Goal: Task Accomplishment & Management: Complete application form

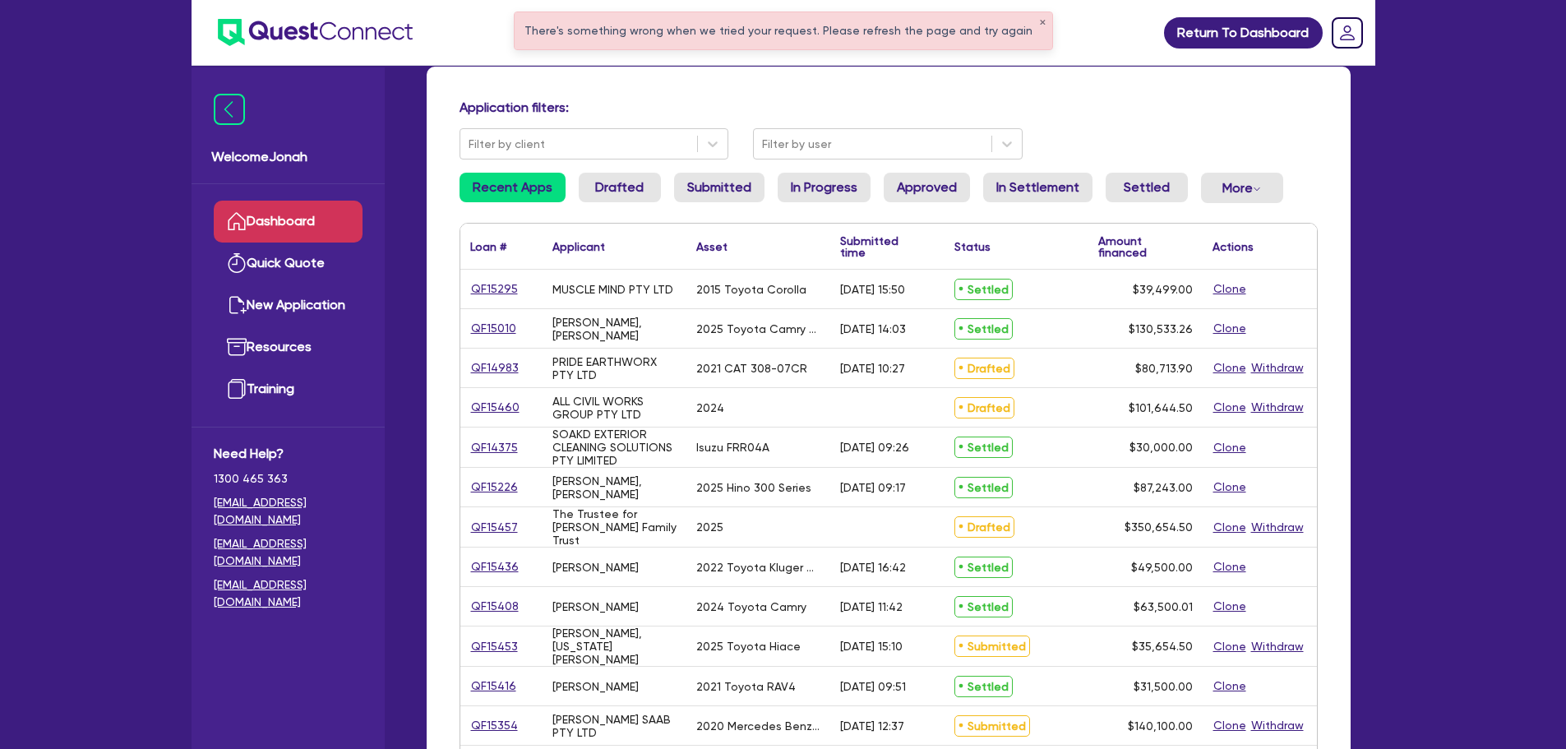
scroll to position [84, 0]
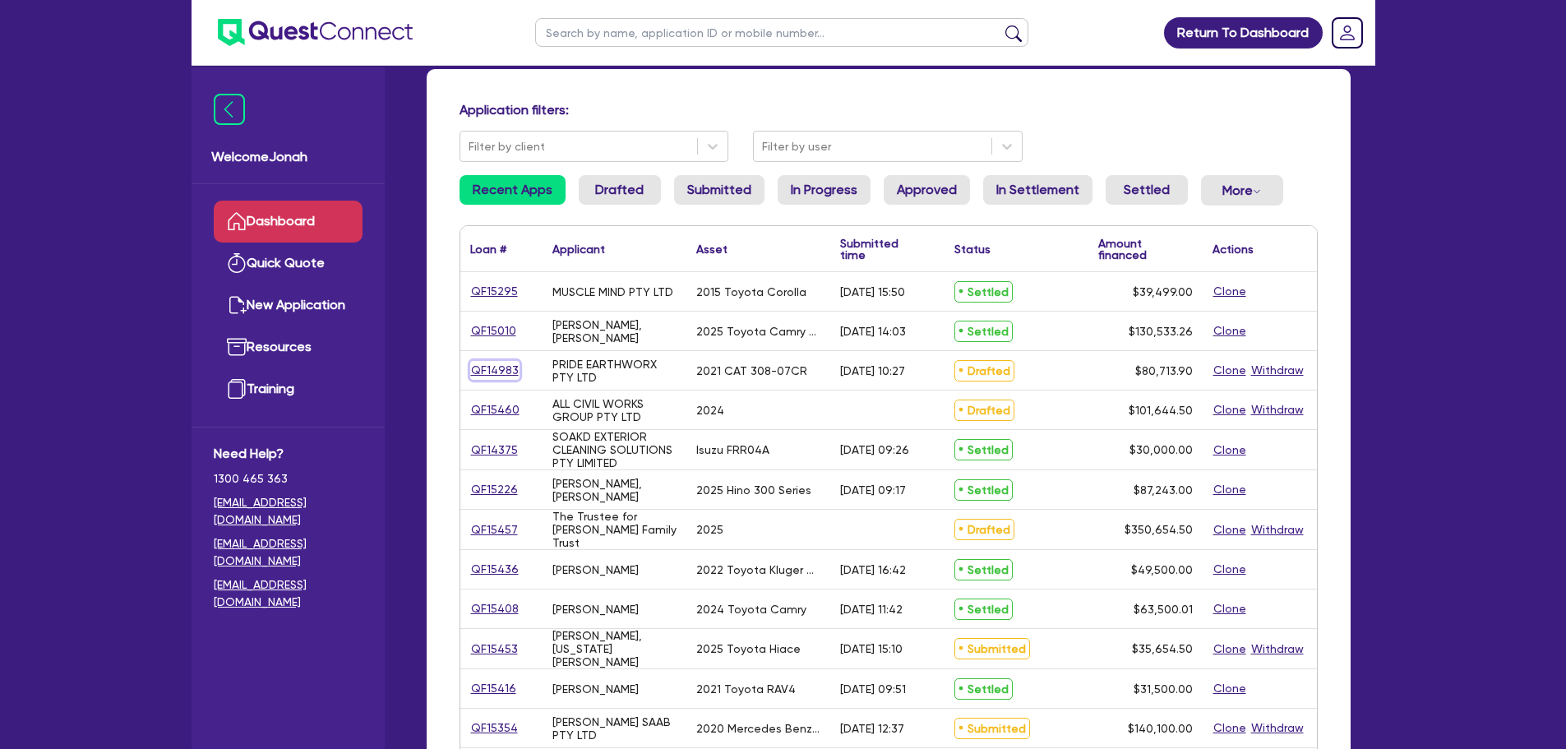
click at [503, 369] on link "QF14983" at bounding box center [494, 370] width 49 height 19
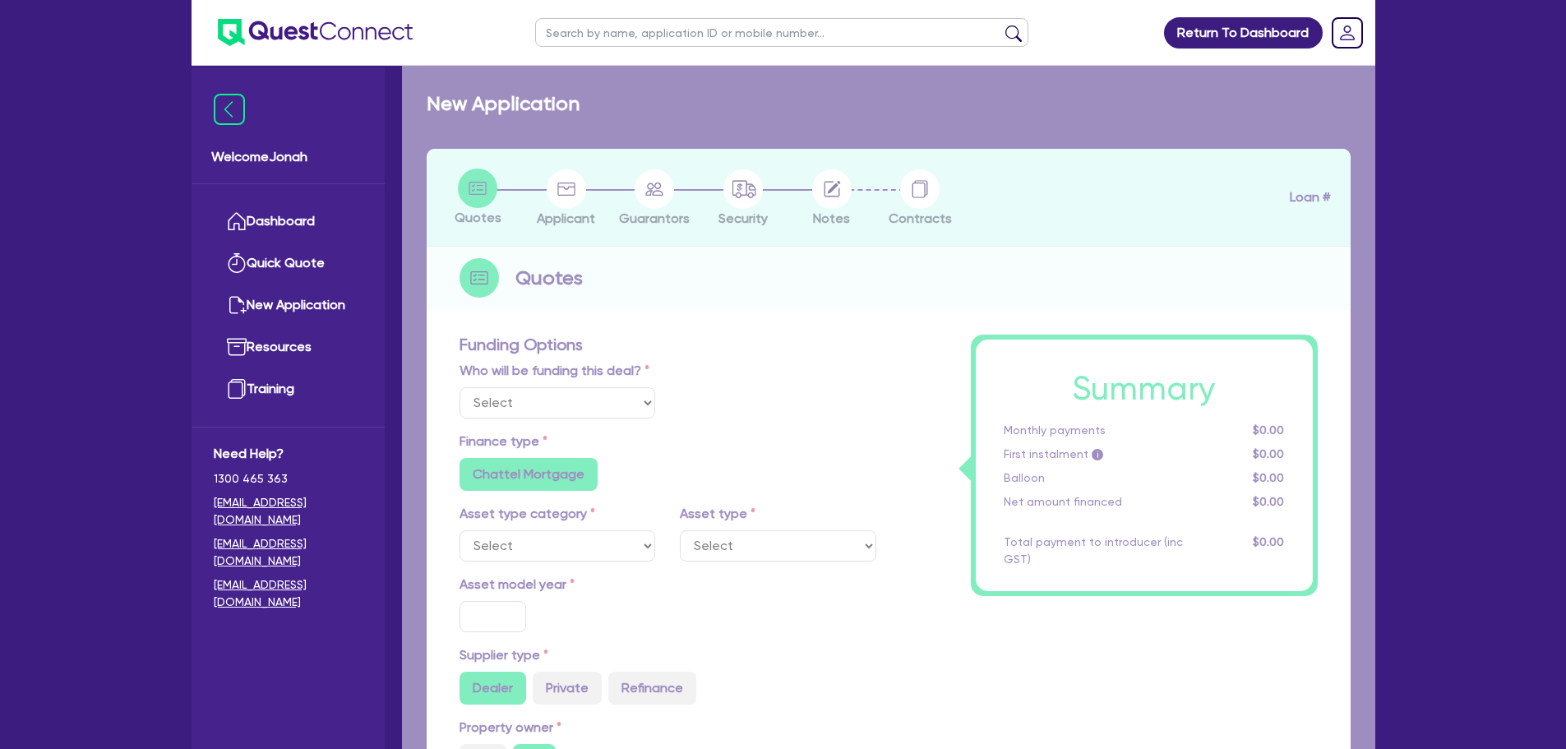
select select "Other"
select select "PRIMARY_ASSETS"
type input "2021"
type input "100,000"
type input "20,000"
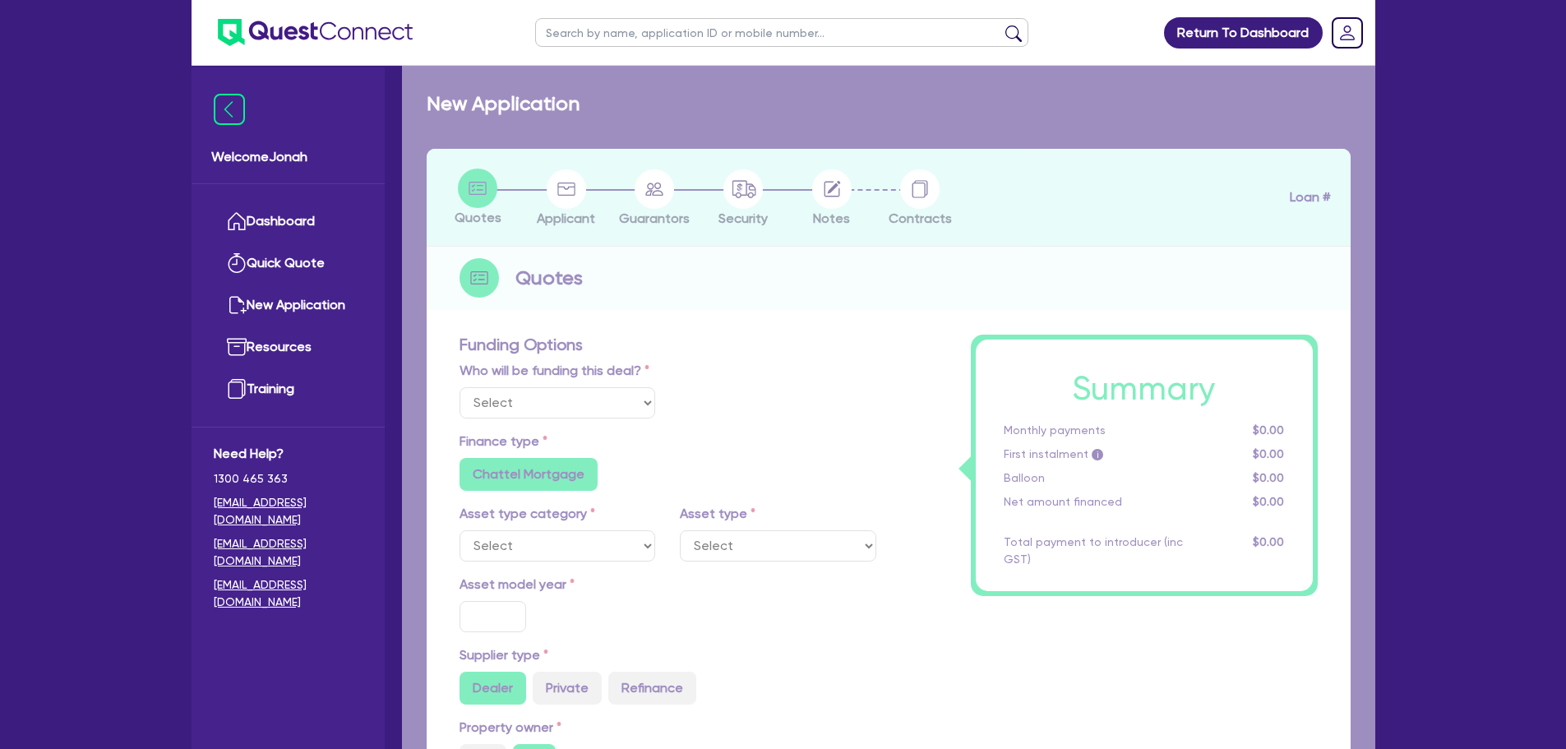
type input "7.27"
type input "5,867.9"
type input "7.99"
type input "649"
type input "1,272.73"
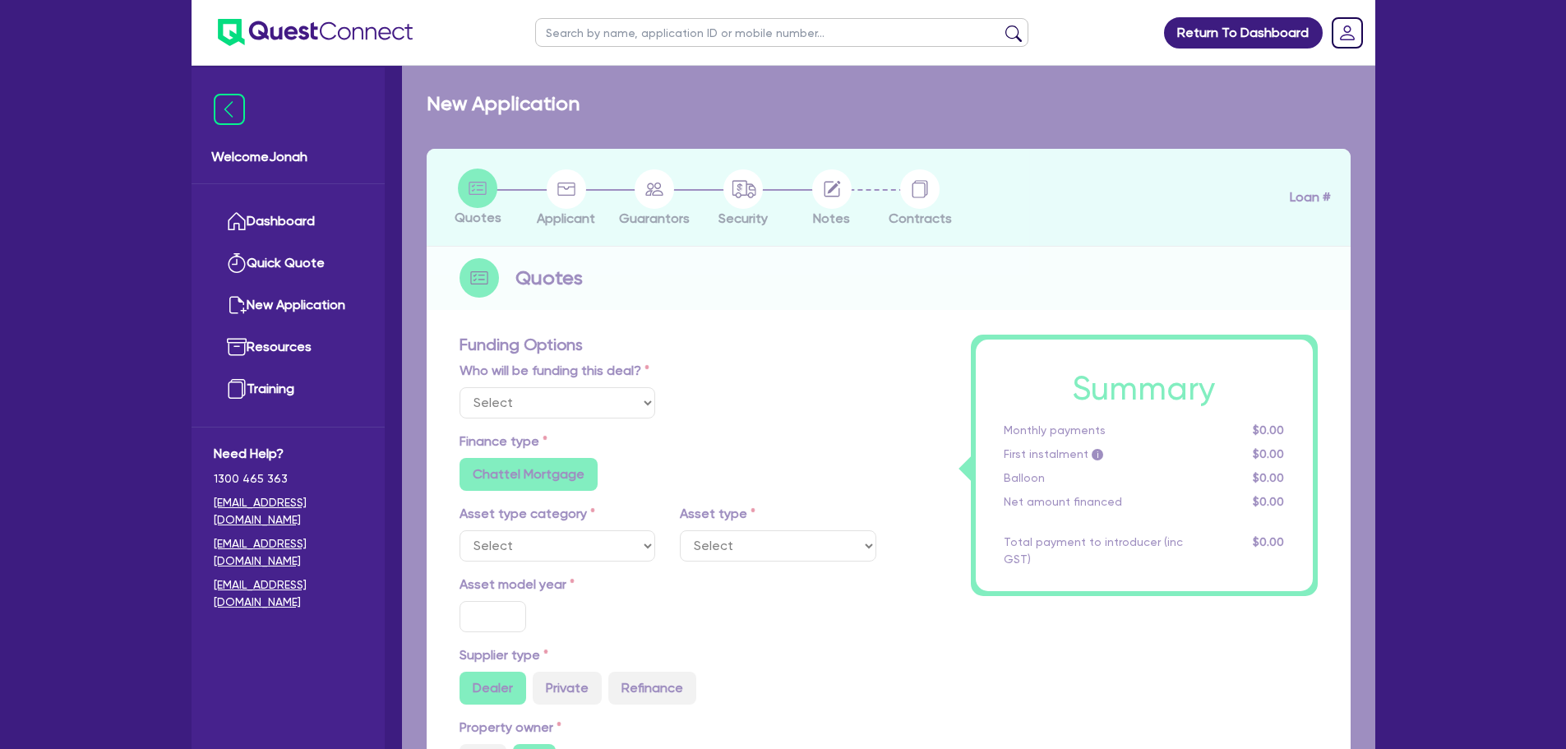
radio input "true"
radio input "false"
select select "YELLOW_GOODS_AND_EXCAVATORS"
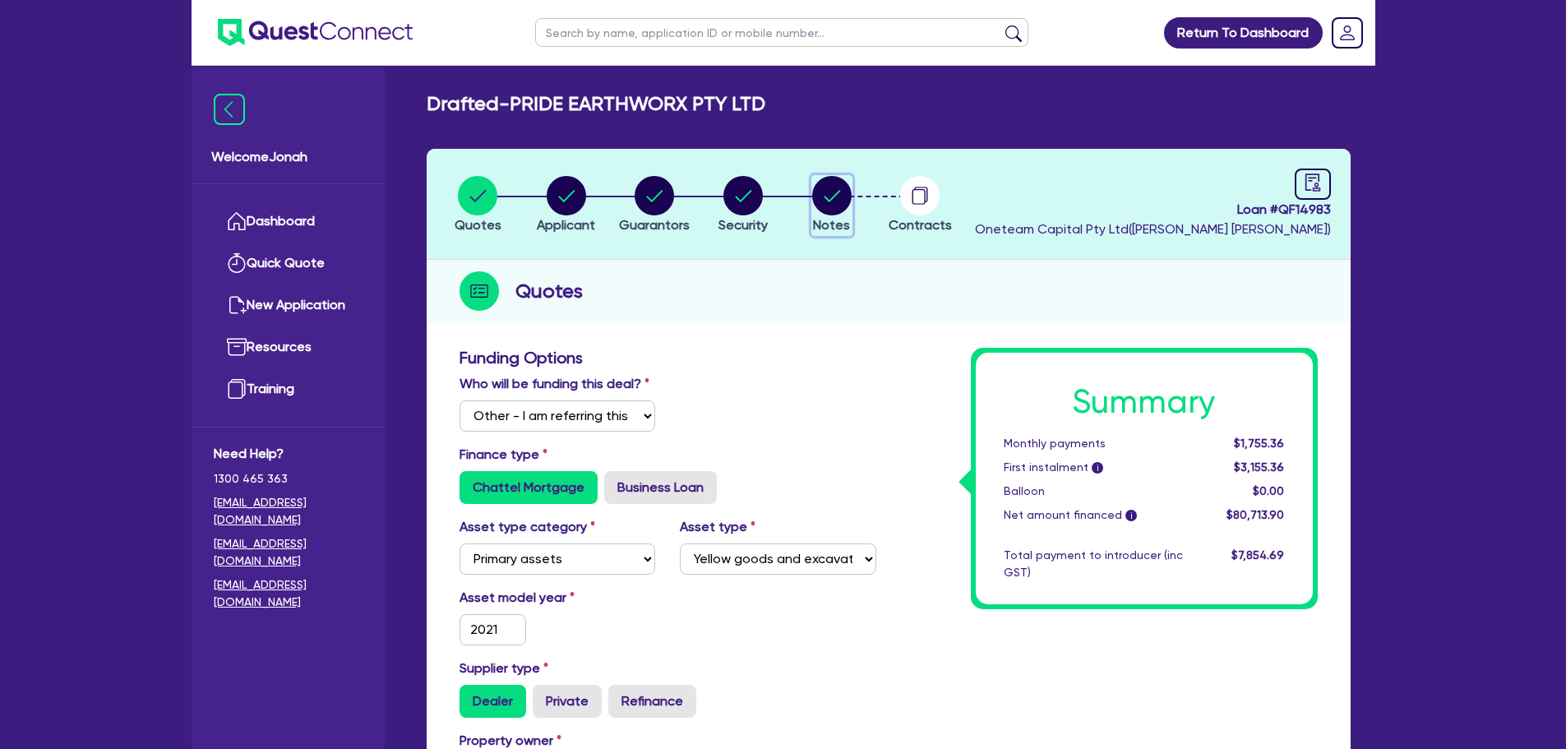
click at [832, 204] on circle "button" at bounding box center [831, 195] width 39 height 39
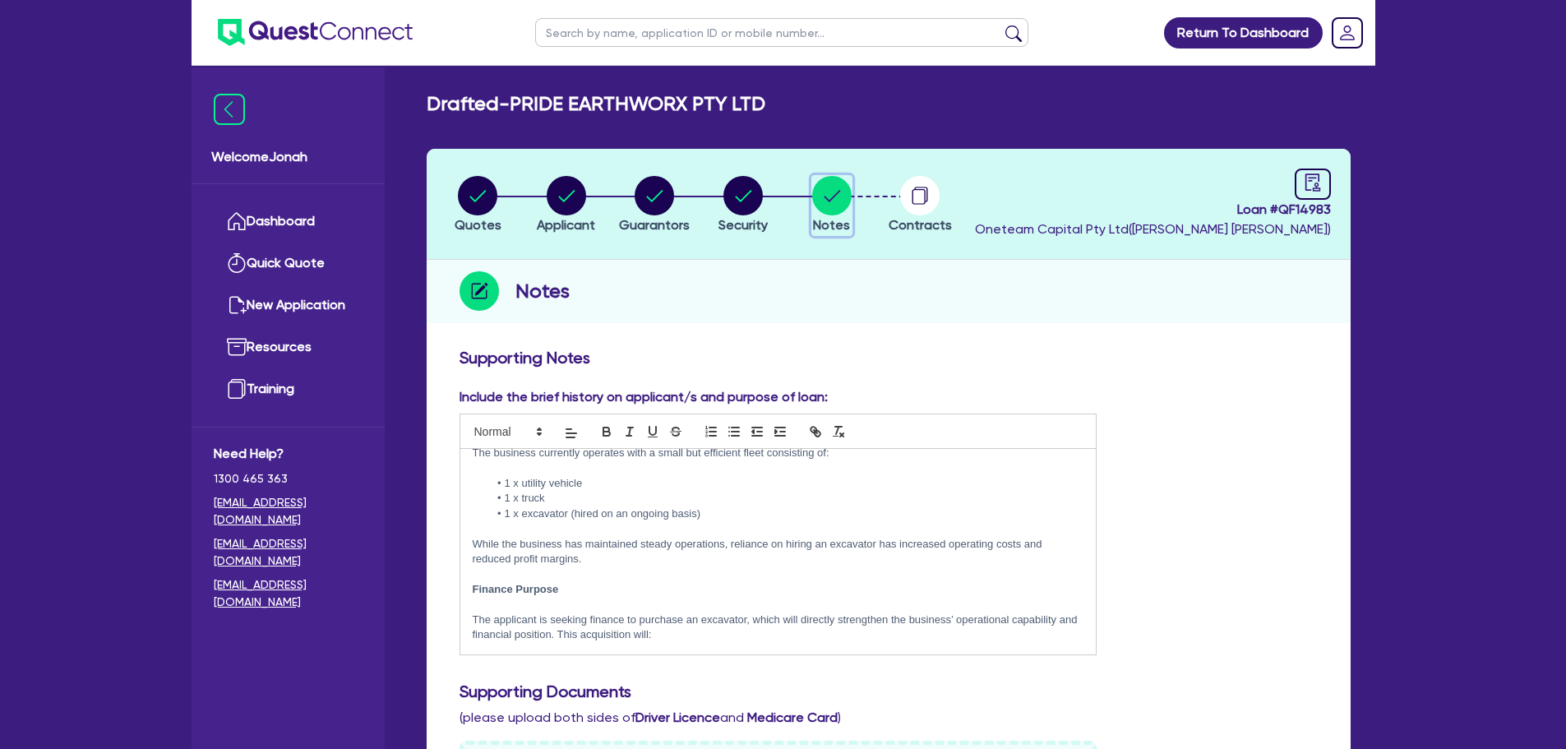
scroll to position [31, 0]
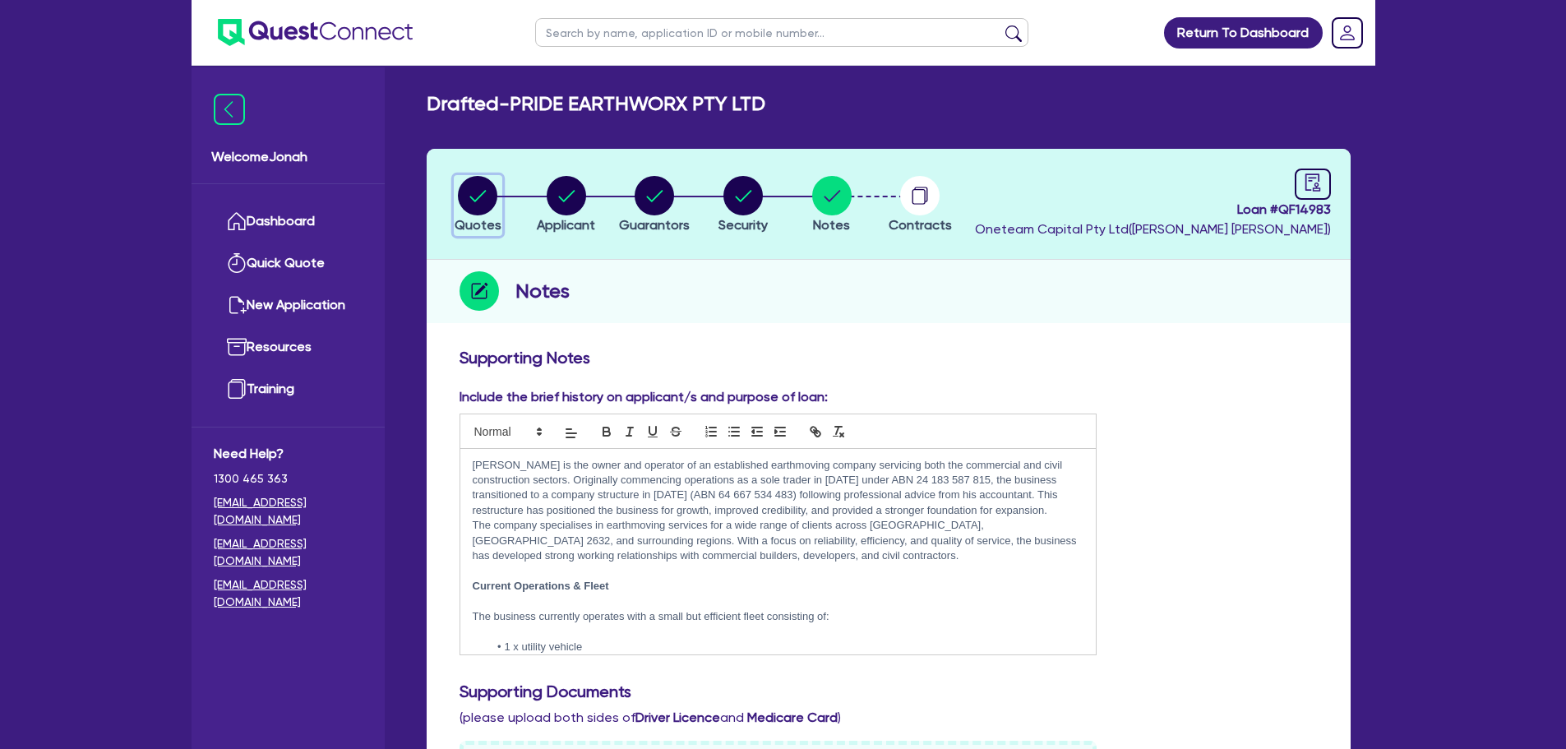
click at [473, 206] on circle "button" at bounding box center [477, 195] width 39 height 39
select select "Other"
select select "PRIMARY_ASSETS"
select select "YELLOW_GOODS_AND_EXCAVATORS"
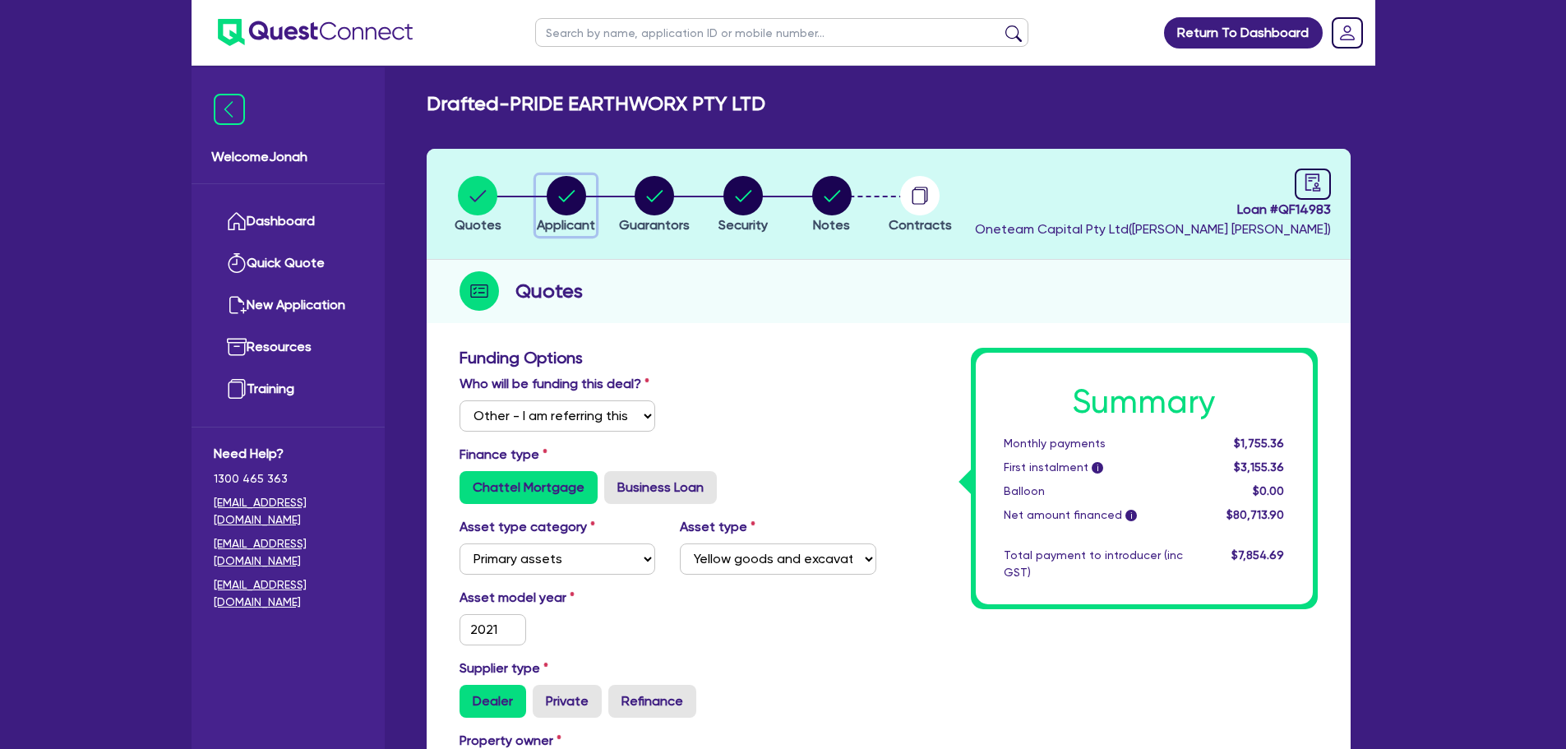
click at [570, 210] on circle "button" at bounding box center [565, 195] width 39 height 39
select select "COMPANY"
select select "BUILDING_CONSTRUCTION"
select select "BUSINESSES_CONSTRUCTION_SERVICES"
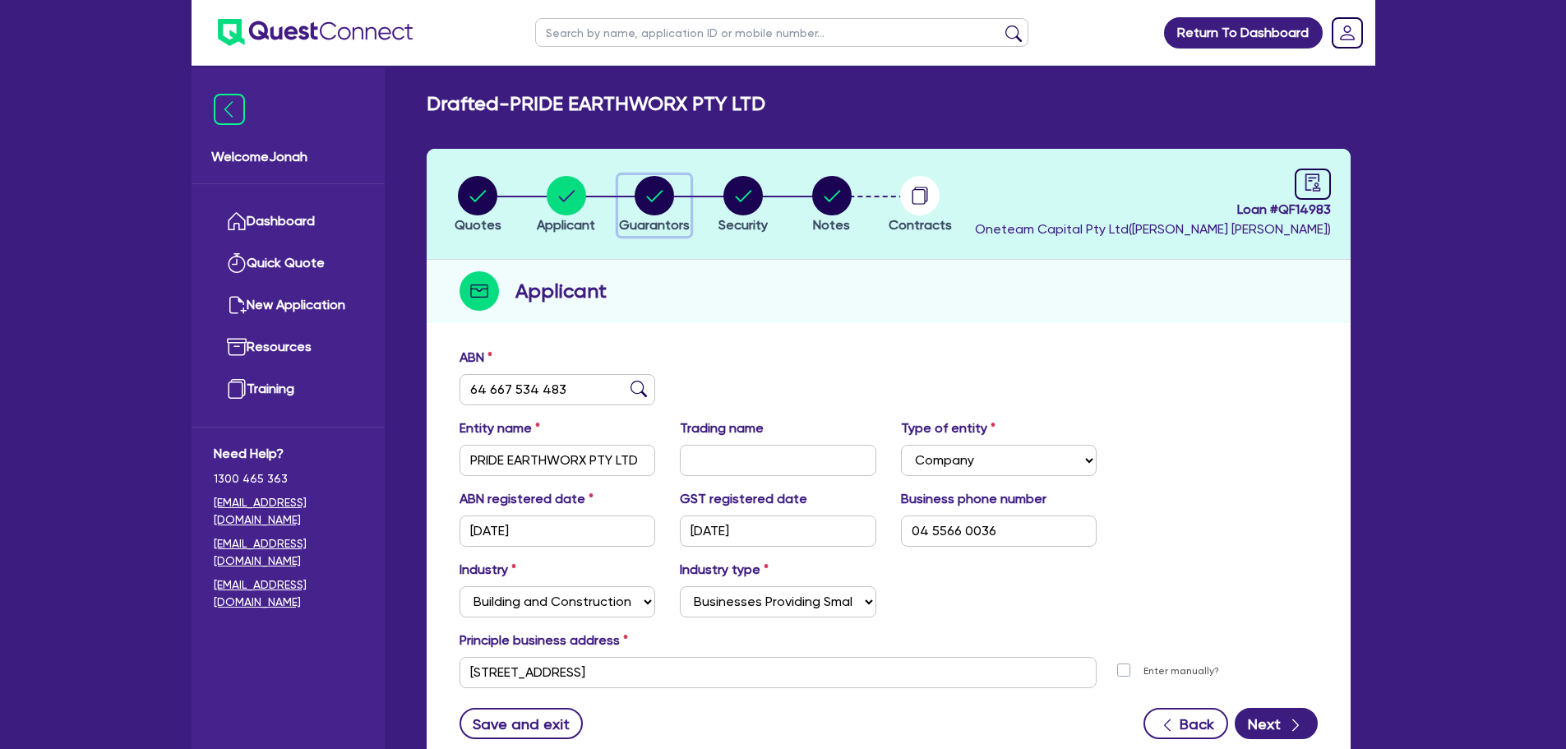
click at [657, 197] on icon "button" at bounding box center [655, 196] width 16 height 12
select select "MR"
select select "ACT"
select select "SINGLE"
select select "VEHICLE"
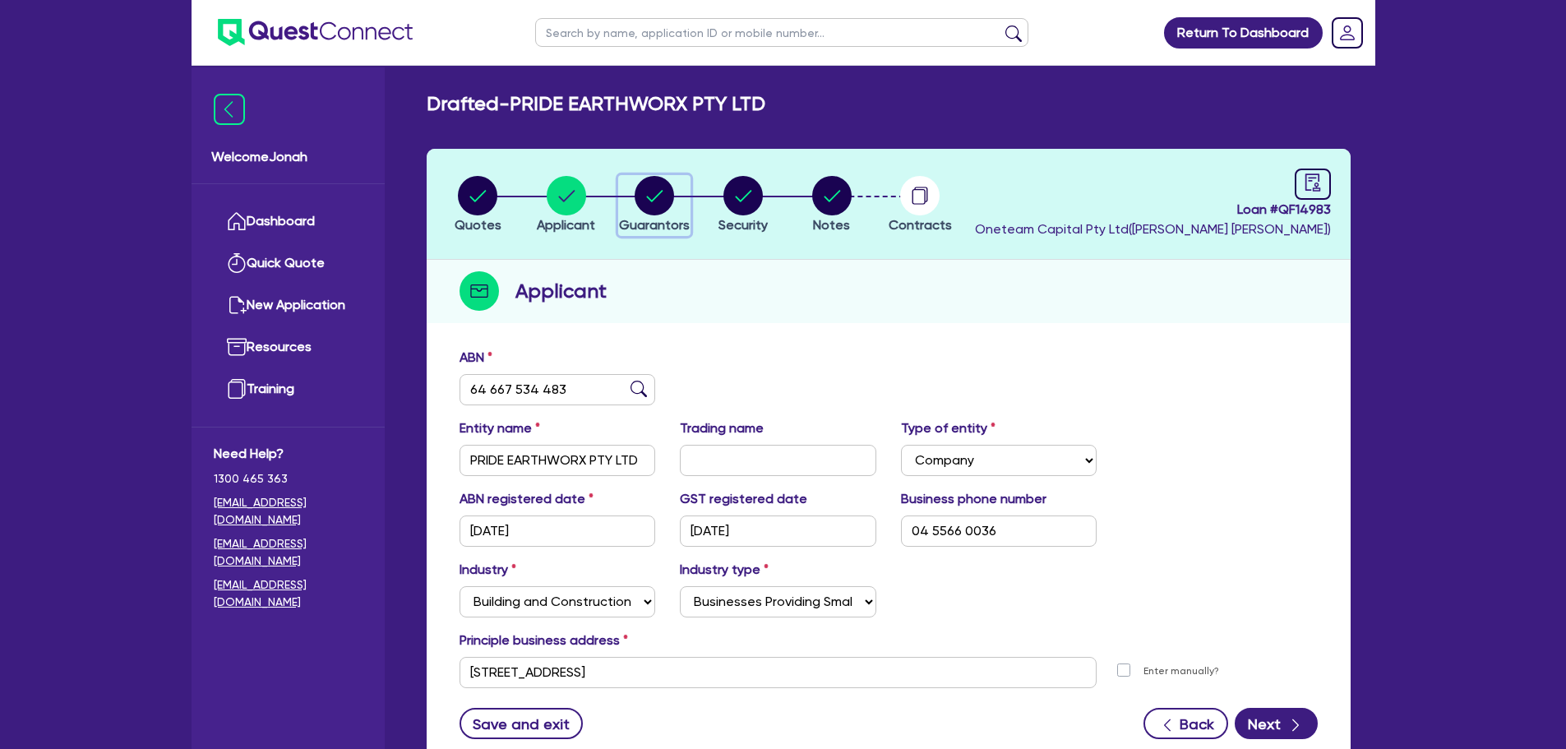
select select "CASH"
select select "HOUSEHOLD_PERSONAL"
select select "VEHICLE_LOAN"
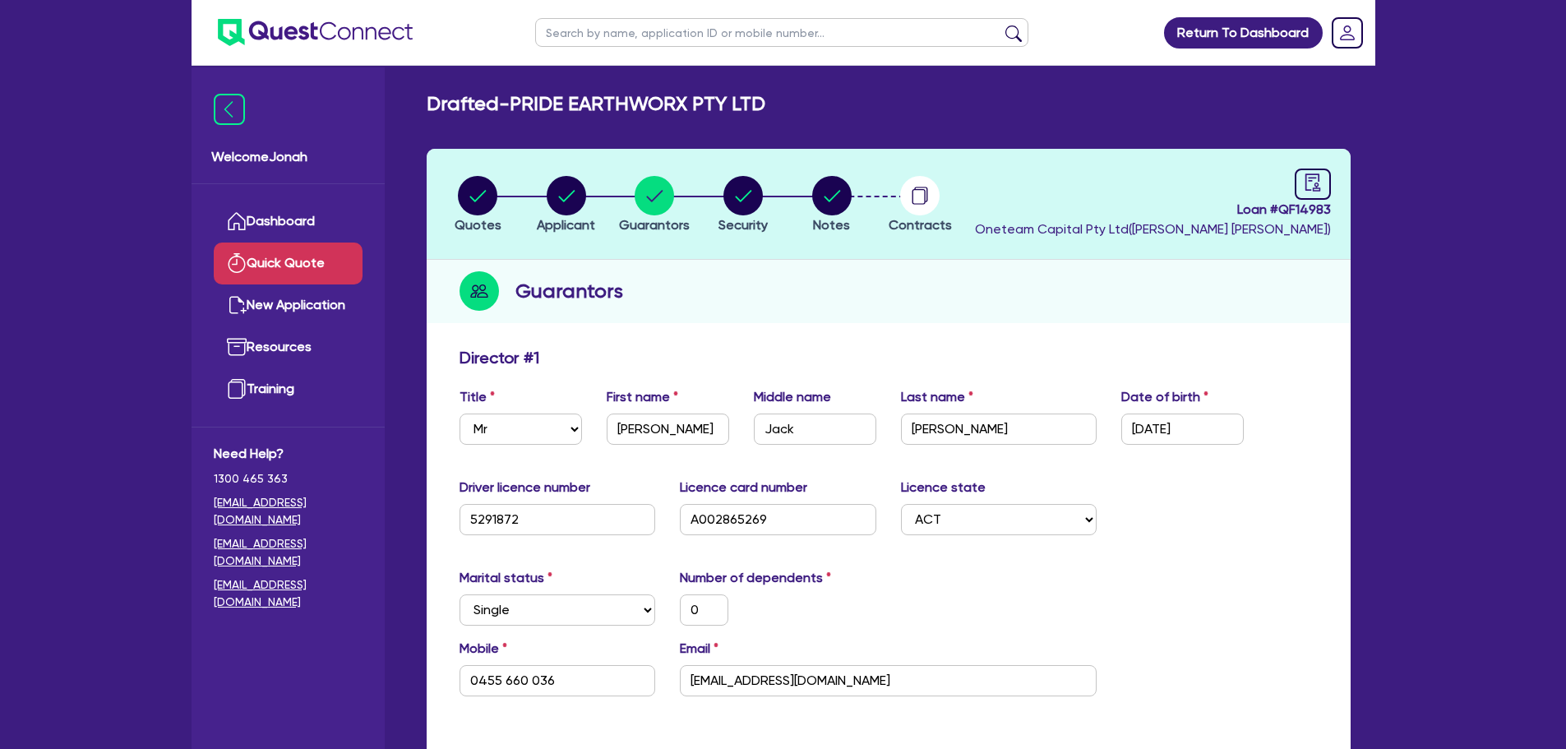
click at [281, 254] on link "Quick Quote" at bounding box center [288, 263] width 149 height 42
select select "Other"
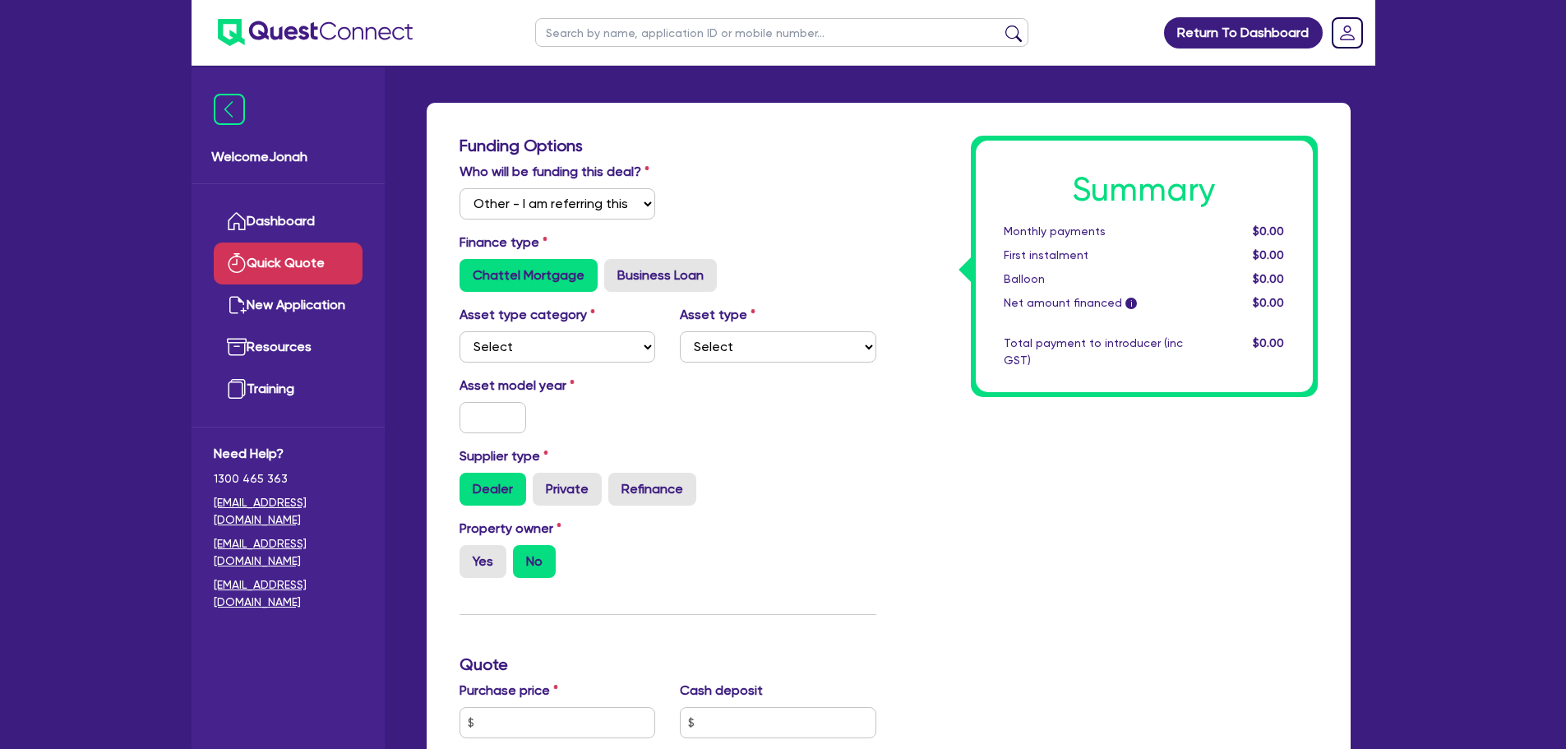
scroll to position [82, 0]
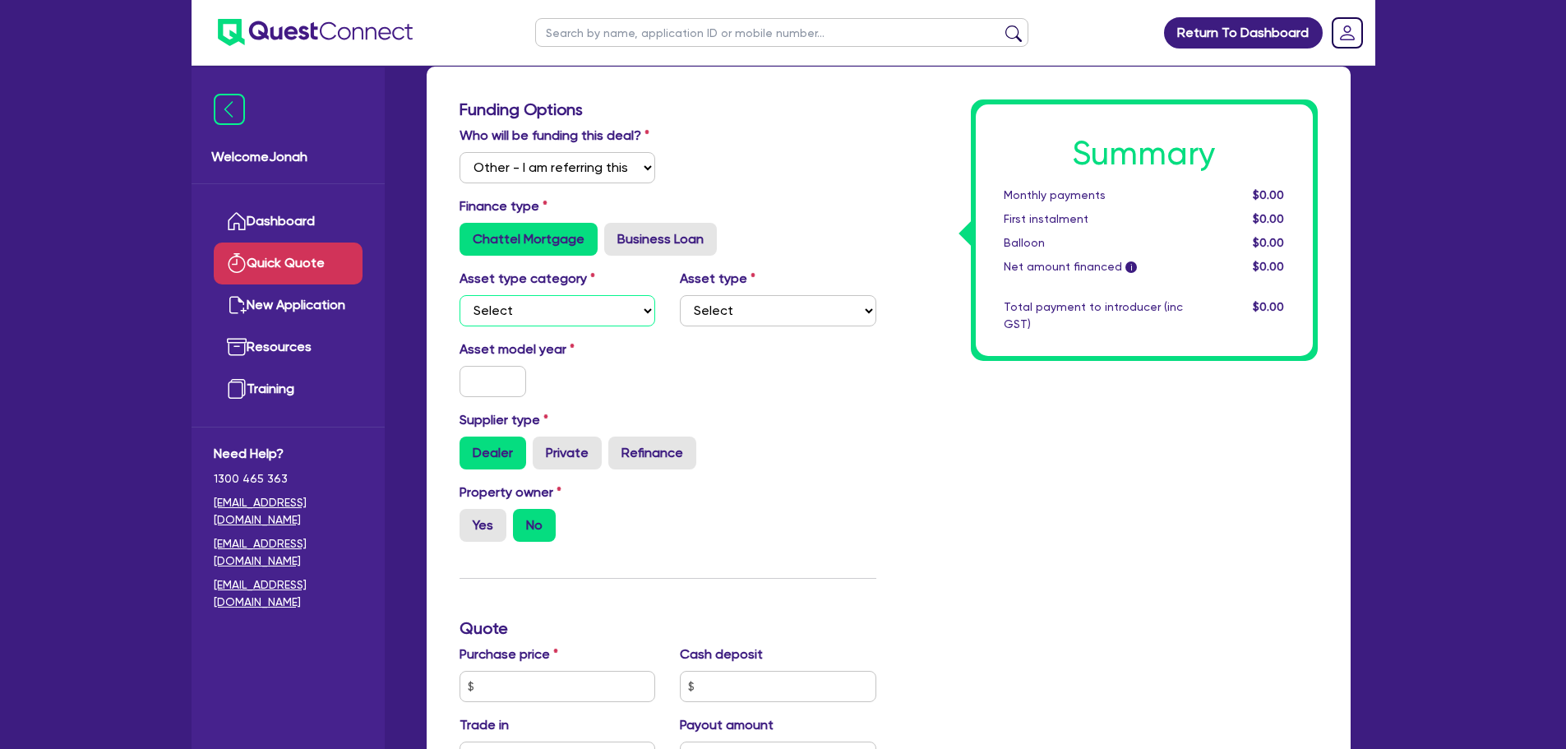
click at [524, 316] on select "Select Cars and light trucks Primary assets Secondary assets Tertiary assets" at bounding box center [557, 310] width 196 height 31
select select "PRIMARY_ASSETS"
click at [459, 295] on select "Select Cars and light trucks Primary assets Secondary assets Tertiary assets" at bounding box center [557, 310] width 196 height 31
click at [724, 311] on select "Select Heavy trucks over 4.5 tonne Trailers Bus and coaches Yellow goods and ex…" at bounding box center [778, 310] width 196 height 31
select select "HEAVY_TRUCKS"
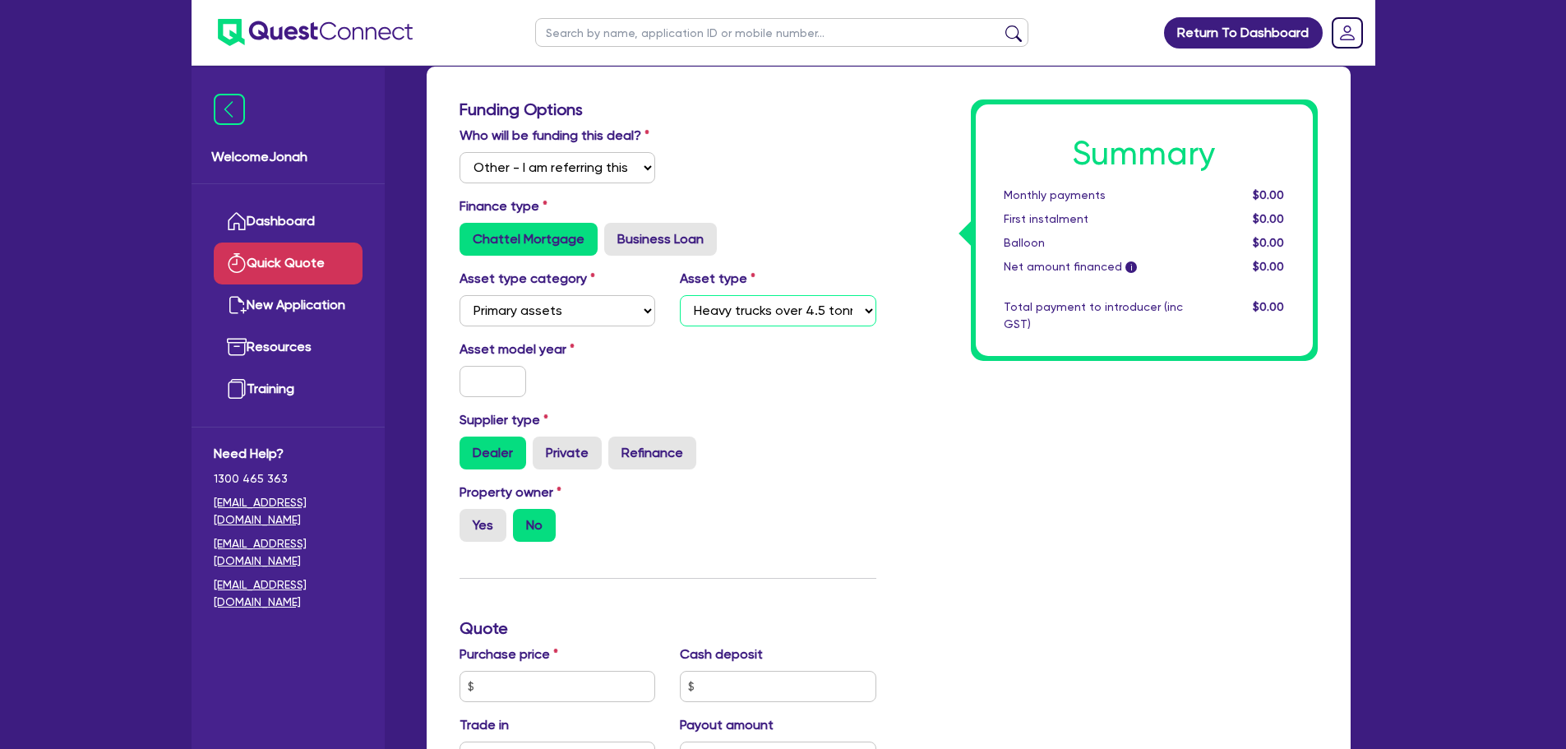
click at [680, 295] on select "Select Heavy trucks over 4.5 tonne Trailers Bus and coaches Yellow goods and ex…" at bounding box center [778, 310] width 196 height 31
click at [510, 380] on input "text" at bounding box center [492, 381] width 67 height 31
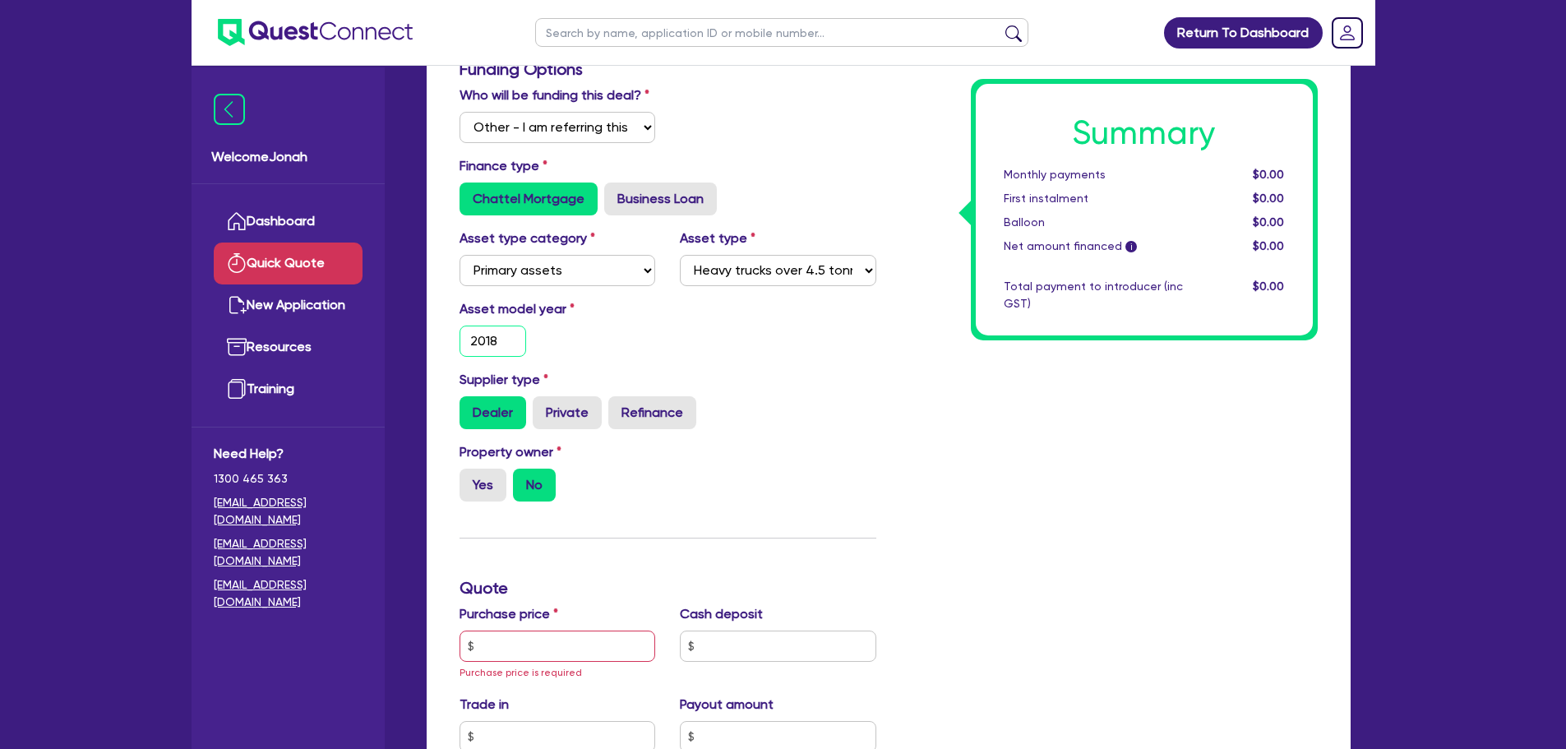
scroll to position [164, 0]
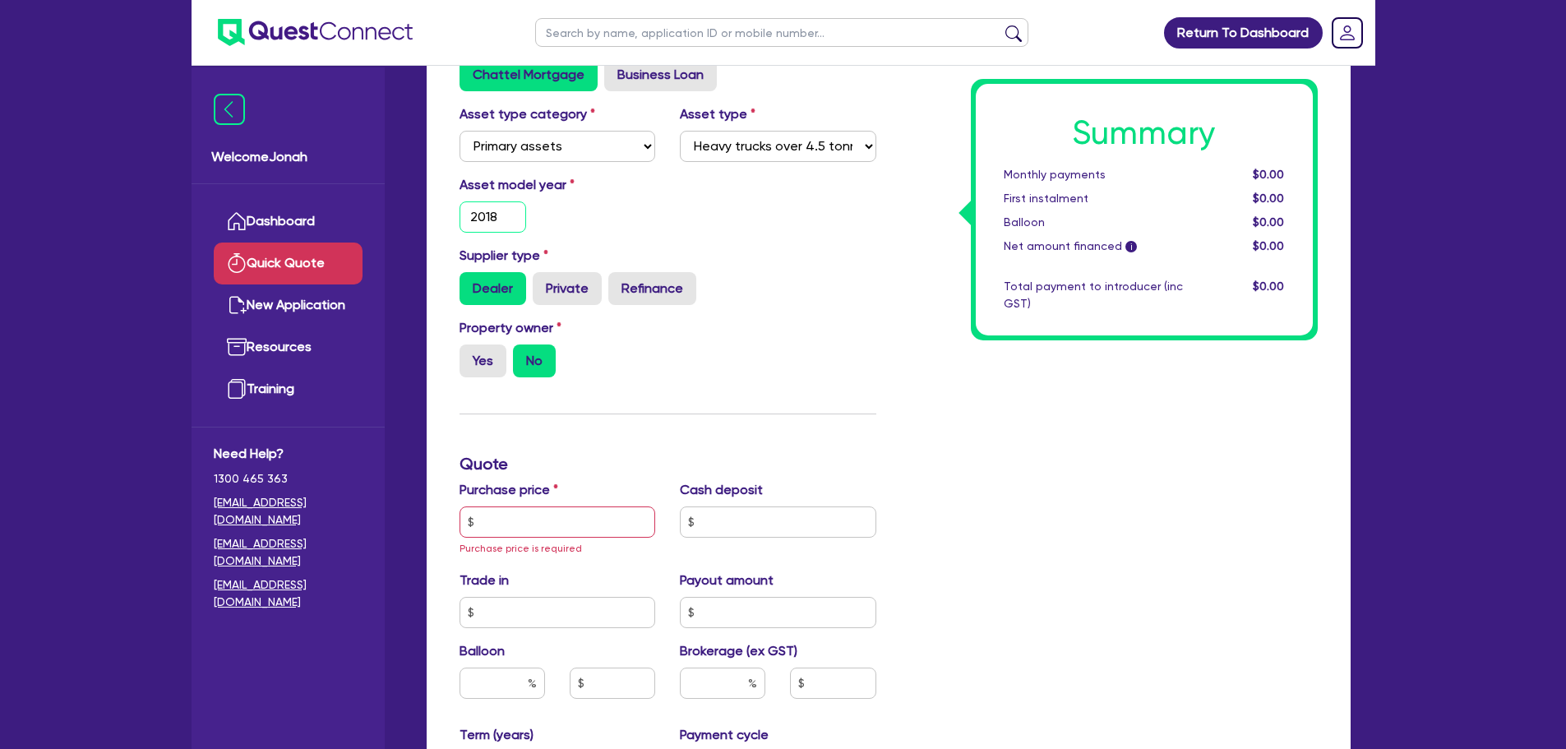
type input "2018"
click at [540, 518] on input "text" at bounding box center [557, 521] width 196 height 31
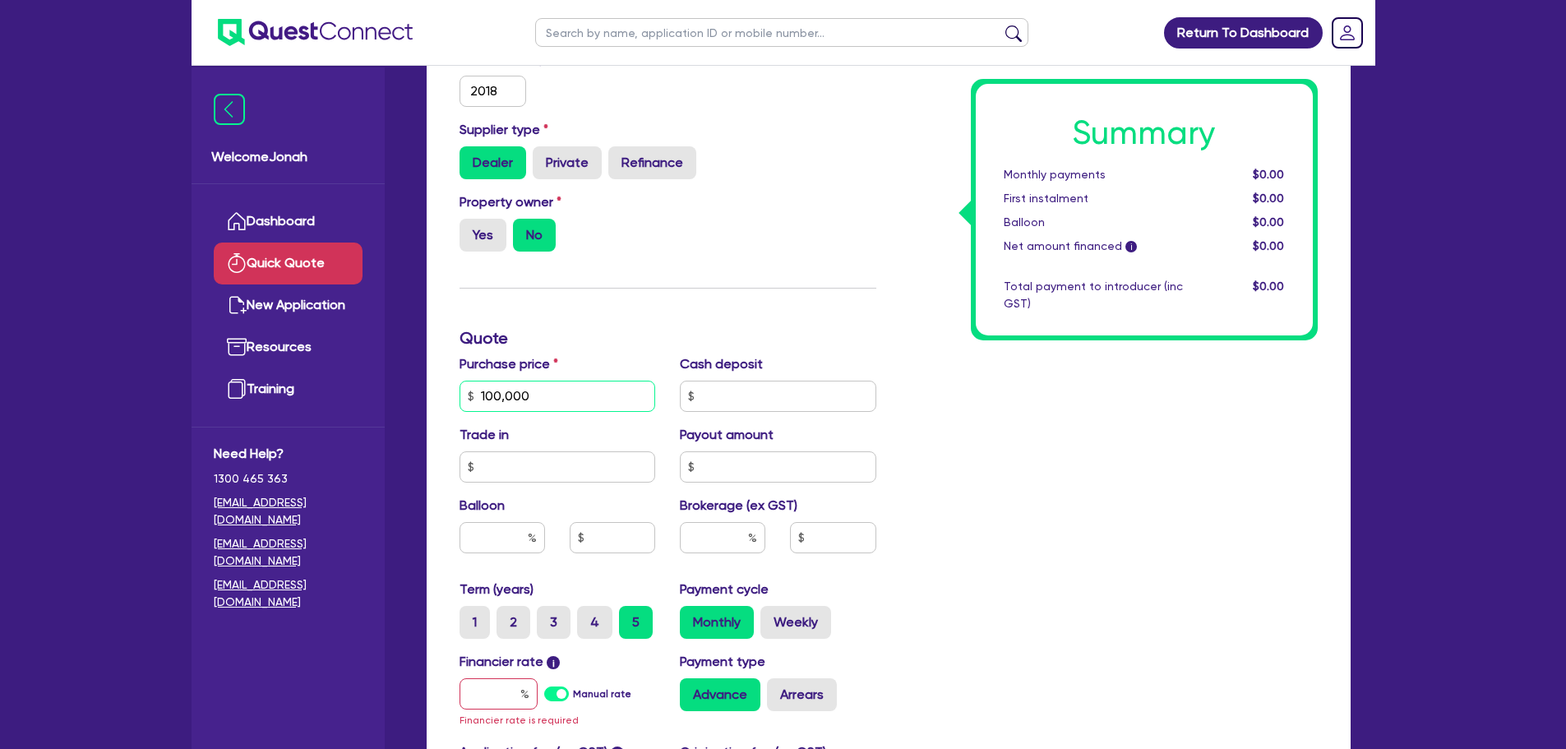
scroll to position [493, 0]
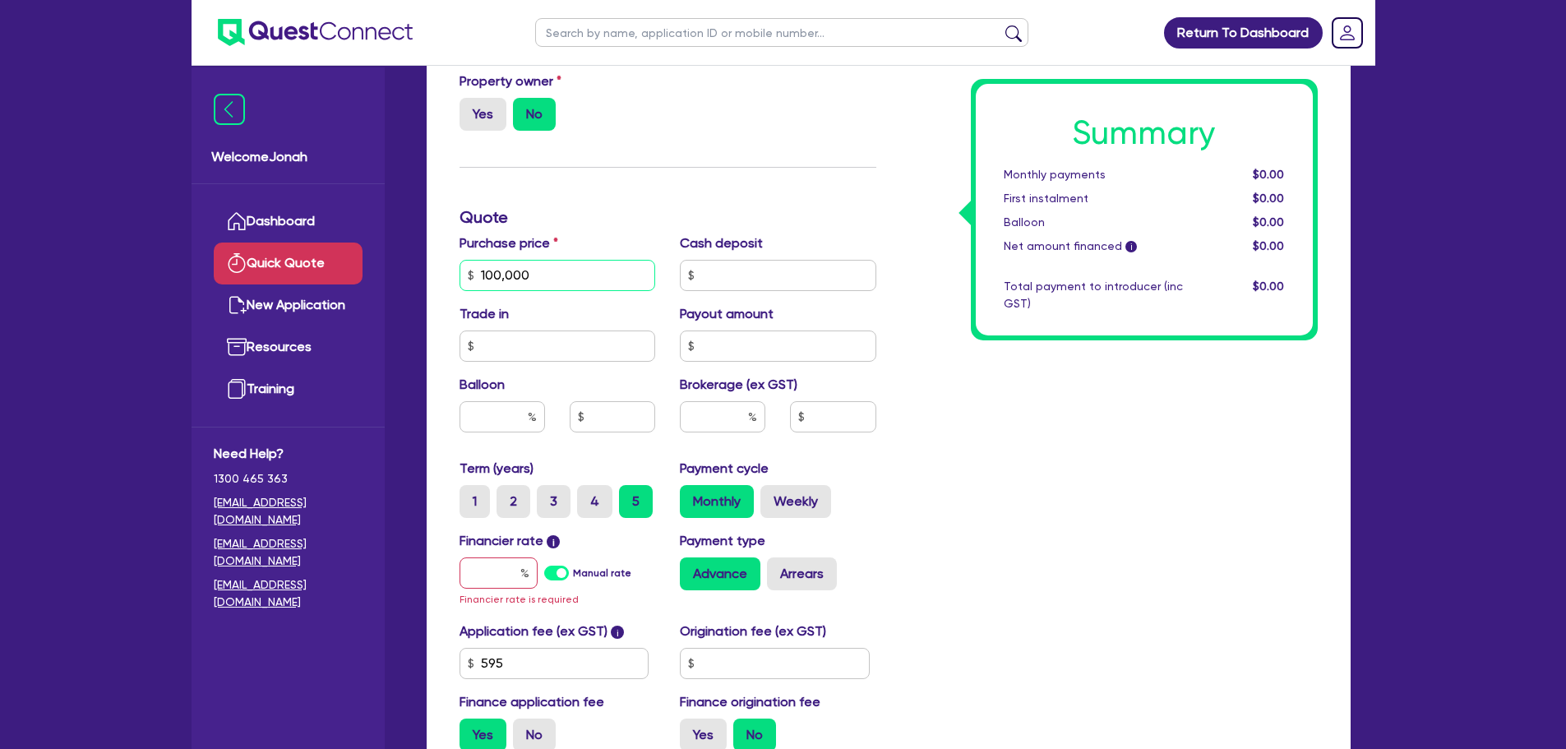
type input "100,000"
click at [492, 558] on input "text" at bounding box center [498, 572] width 78 height 31
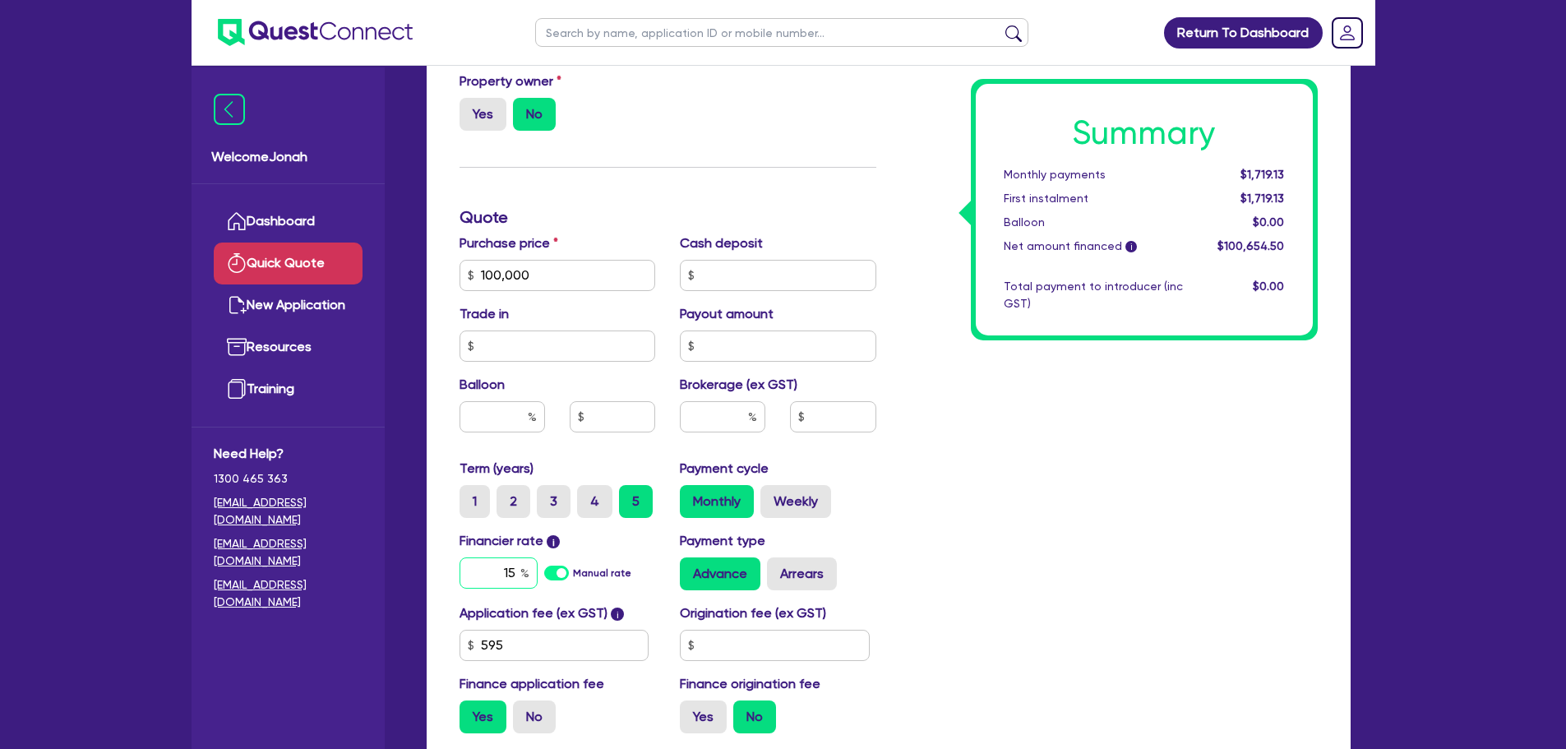
type input "15"
click at [1014, 570] on div "Summary Monthly payments $1,719.13 First instalment $1,719.13 Balloon $0.00 Net…" at bounding box center [1108, 218] width 441 height 1058
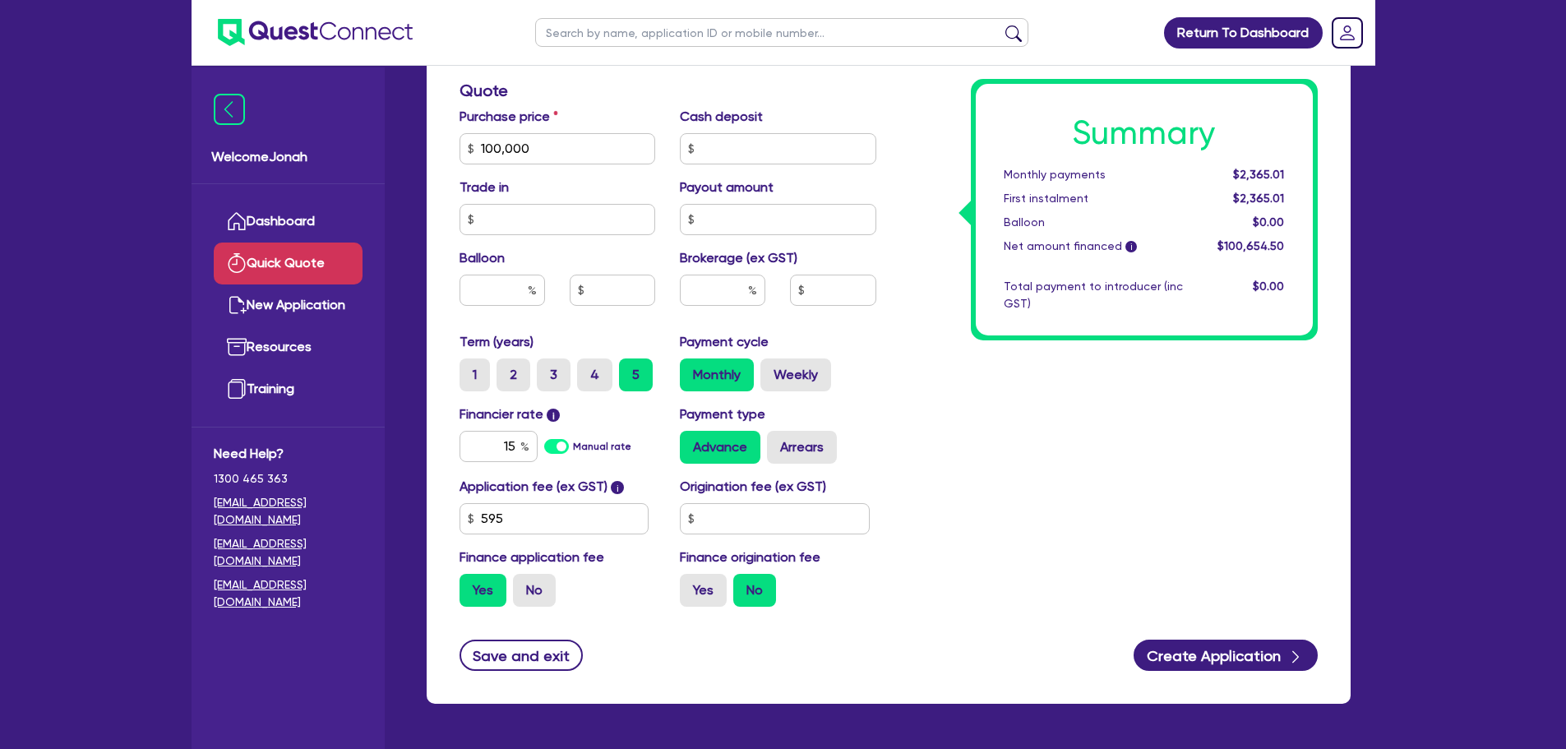
scroll to position [575, 0]
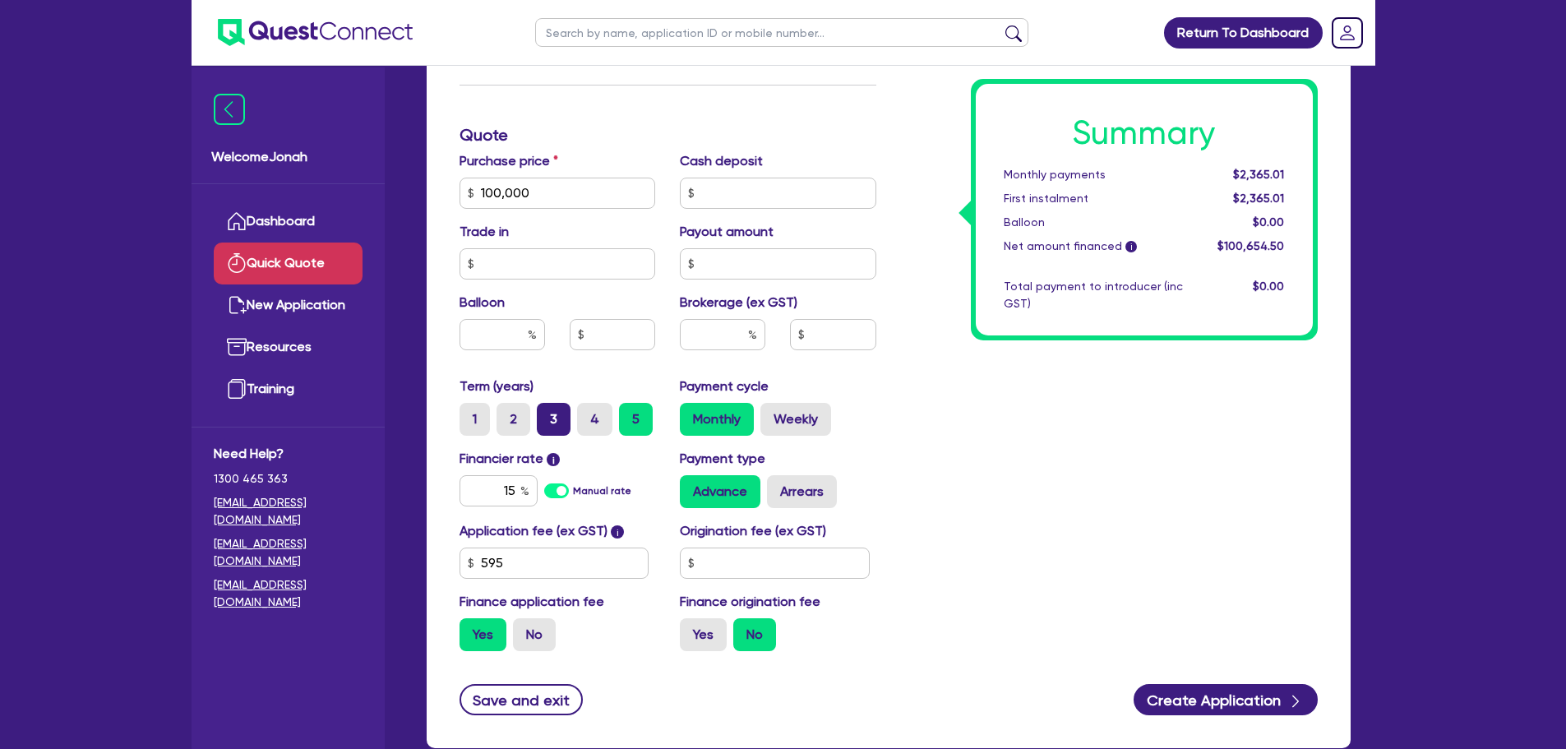
click at [558, 418] on label "3" at bounding box center [554, 419] width 34 height 33
click at [547, 413] on input "3" at bounding box center [542, 408] width 11 height 11
radio input "true"
click at [634, 410] on label "5" at bounding box center [636, 419] width 34 height 33
click at [629, 410] on input "5" at bounding box center [624, 408] width 11 height 11
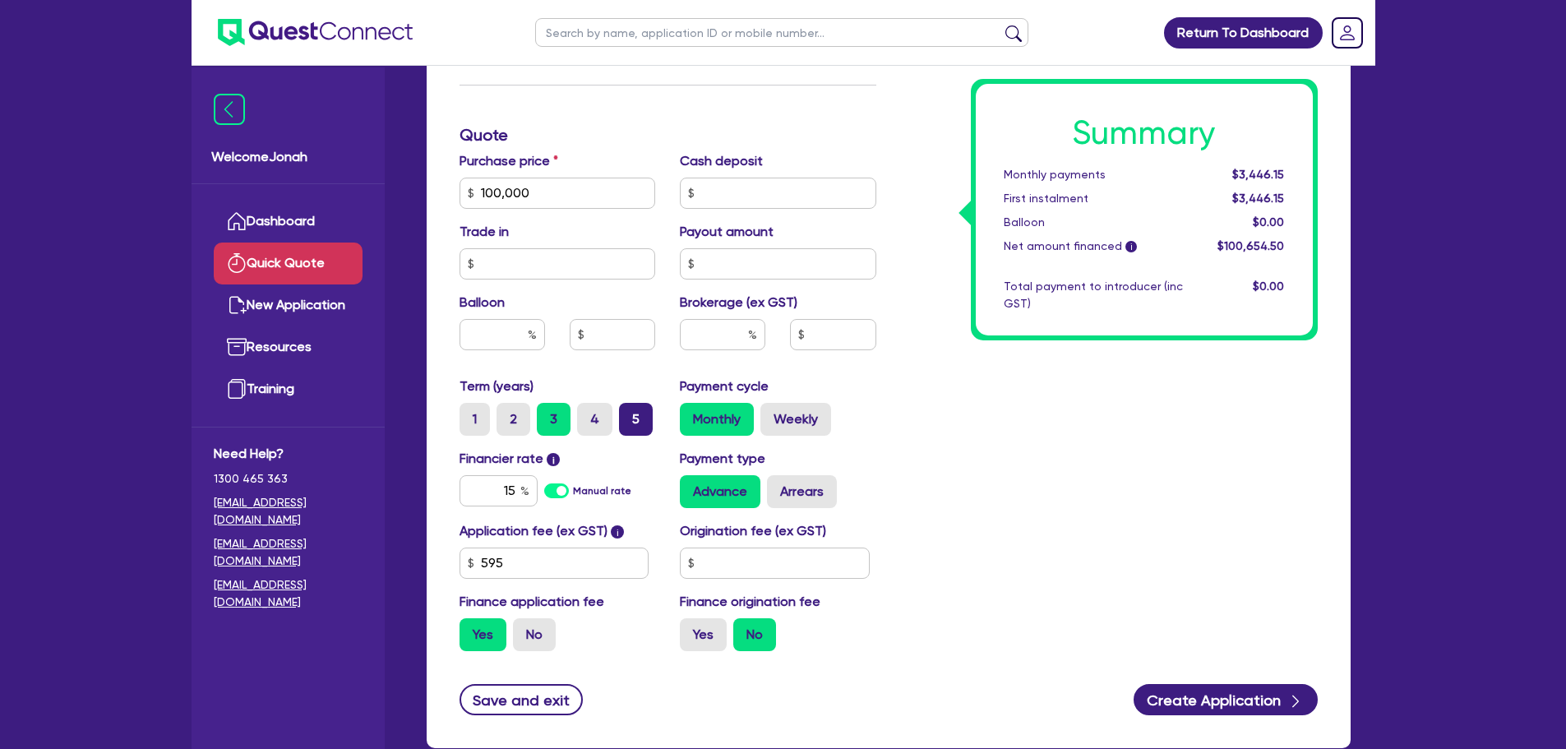
radio input "true"
drag, startPoint x: 497, startPoint y: 496, endPoint x: 534, endPoint y: 488, distance: 37.7
click at [534, 488] on input "15" at bounding box center [498, 490] width 78 height 31
type input "13.5"
click at [556, 425] on label "3" at bounding box center [554, 419] width 34 height 33
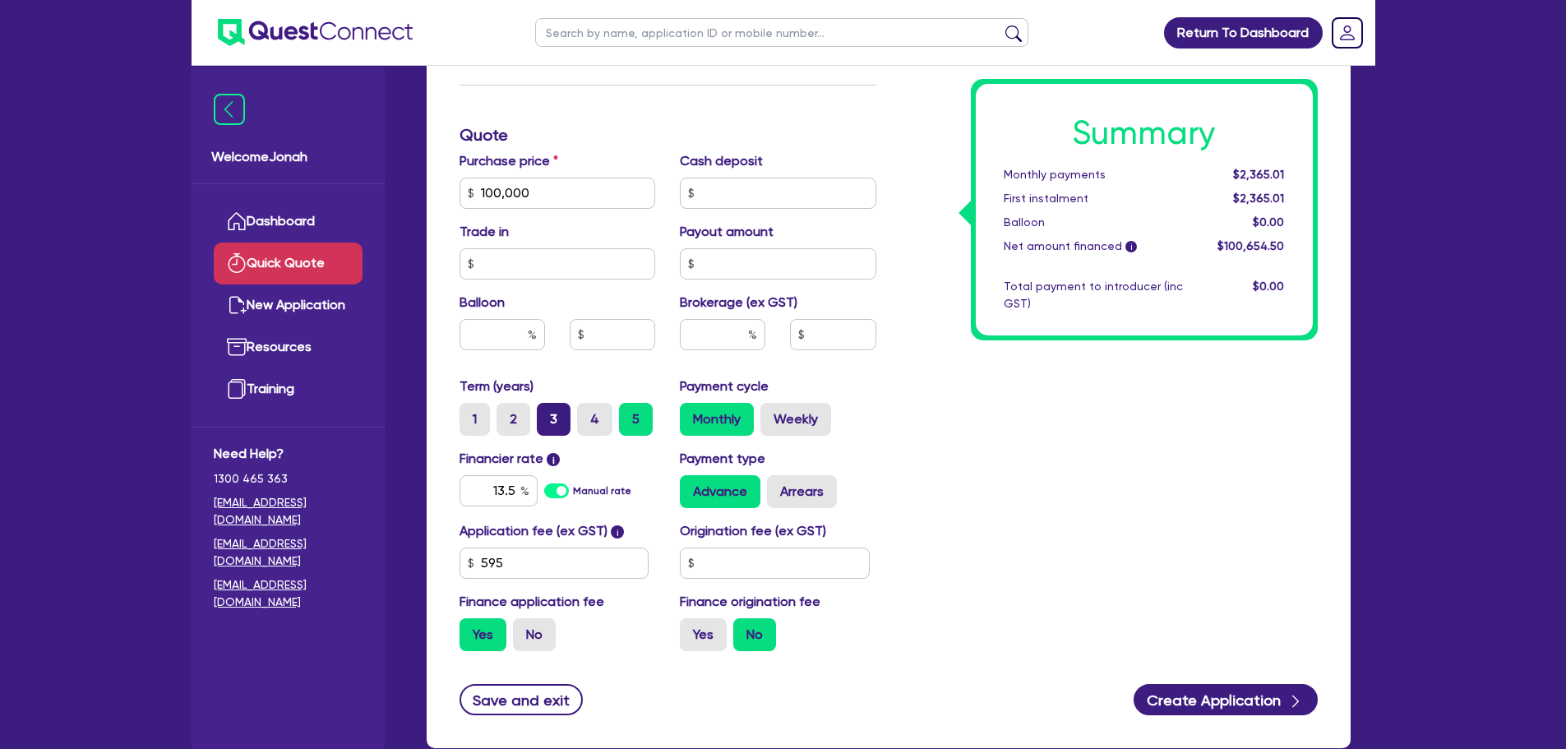
click at [547, 413] on input "3" at bounding box center [542, 408] width 11 height 11
radio input "true"
click at [628, 427] on label "5" at bounding box center [636, 419] width 34 height 33
click at [628, 413] on input "5" at bounding box center [624, 408] width 11 height 11
radio input "true"
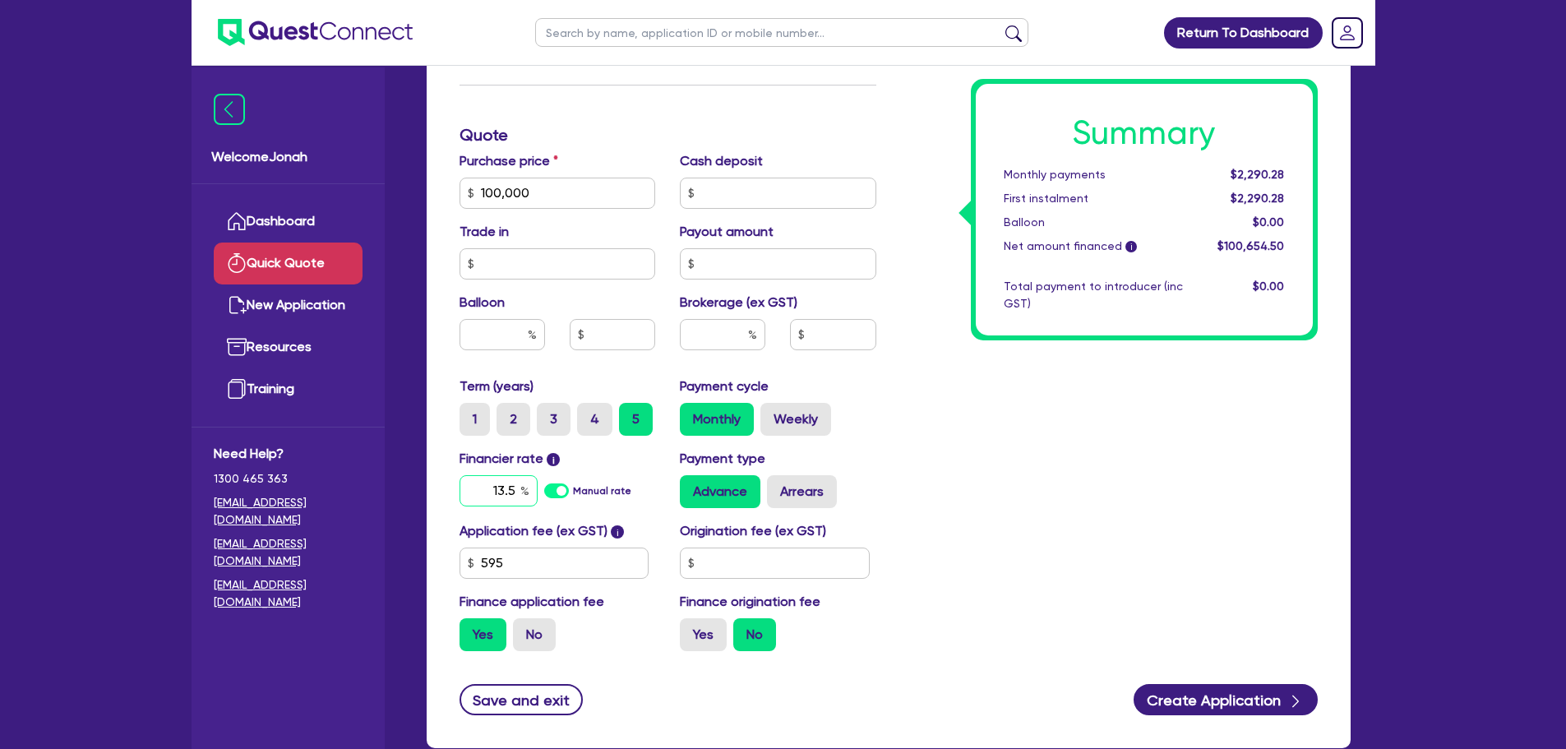
click at [496, 494] on input "13.5" at bounding box center [498, 490] width 78 height 31
click at [1015, 472] on div "Summary Monthly payments $2,290.28 First instalment $2,290.28 Balloon $0.00 Net…" at bounding box center [1108, 135] width 441 height 1058
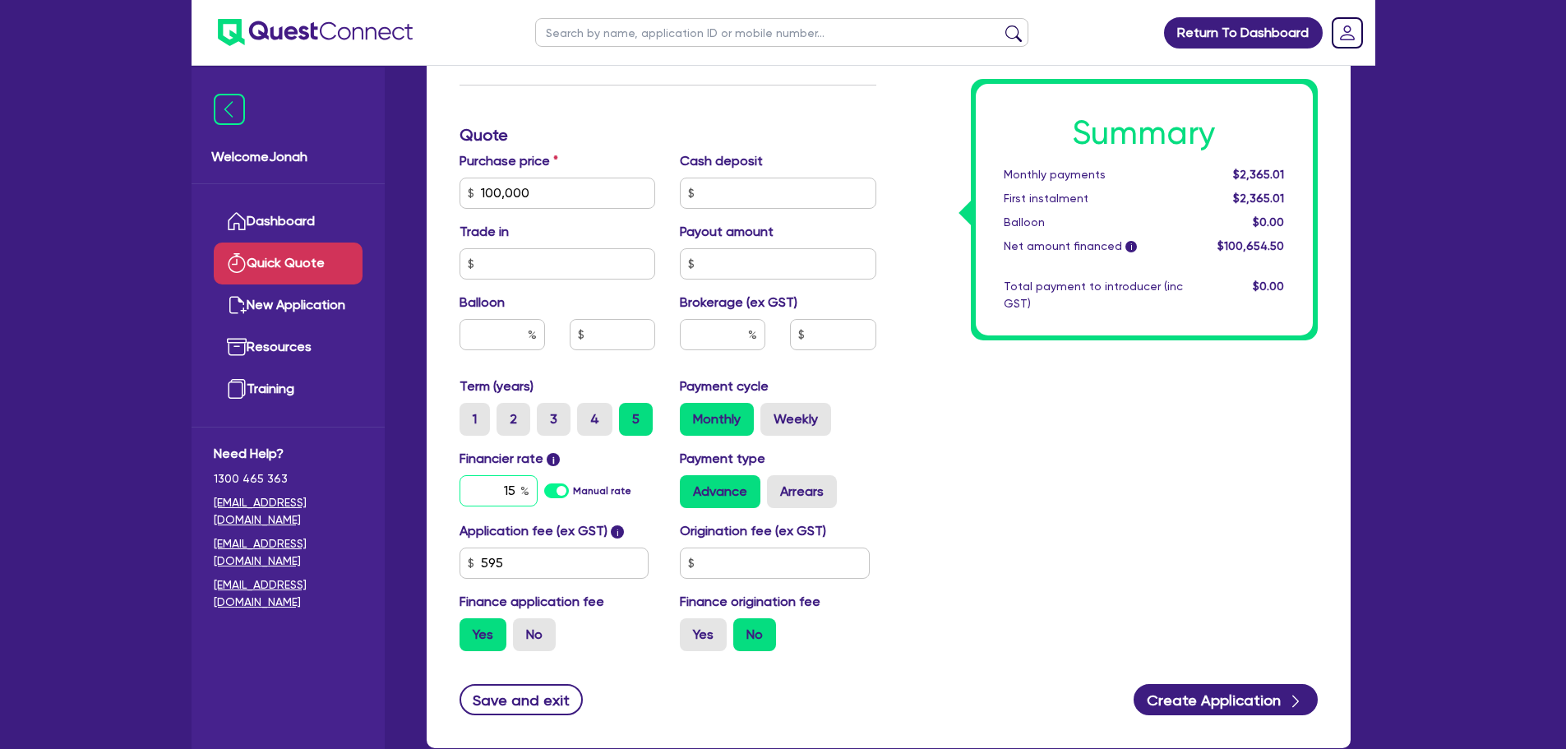
drag, startPoint x: 501, startPoint y: 491, endPoint x: 514, endPoint y: 488, distance: 13.6
click at [514, 488] on input "15" at bounding box center [498, 490] width 78 height 31
type input "12.5"
click at [1096, 487] on div "Summary Monthly payments $2,365.01 First instalment $2,365.01 Balloon $0.00 Net…" at bounding box center [1108, 135] width 441 height 1058
click at [731, 329] on input "text" at bounding box center [722, 334] width 85 height 31
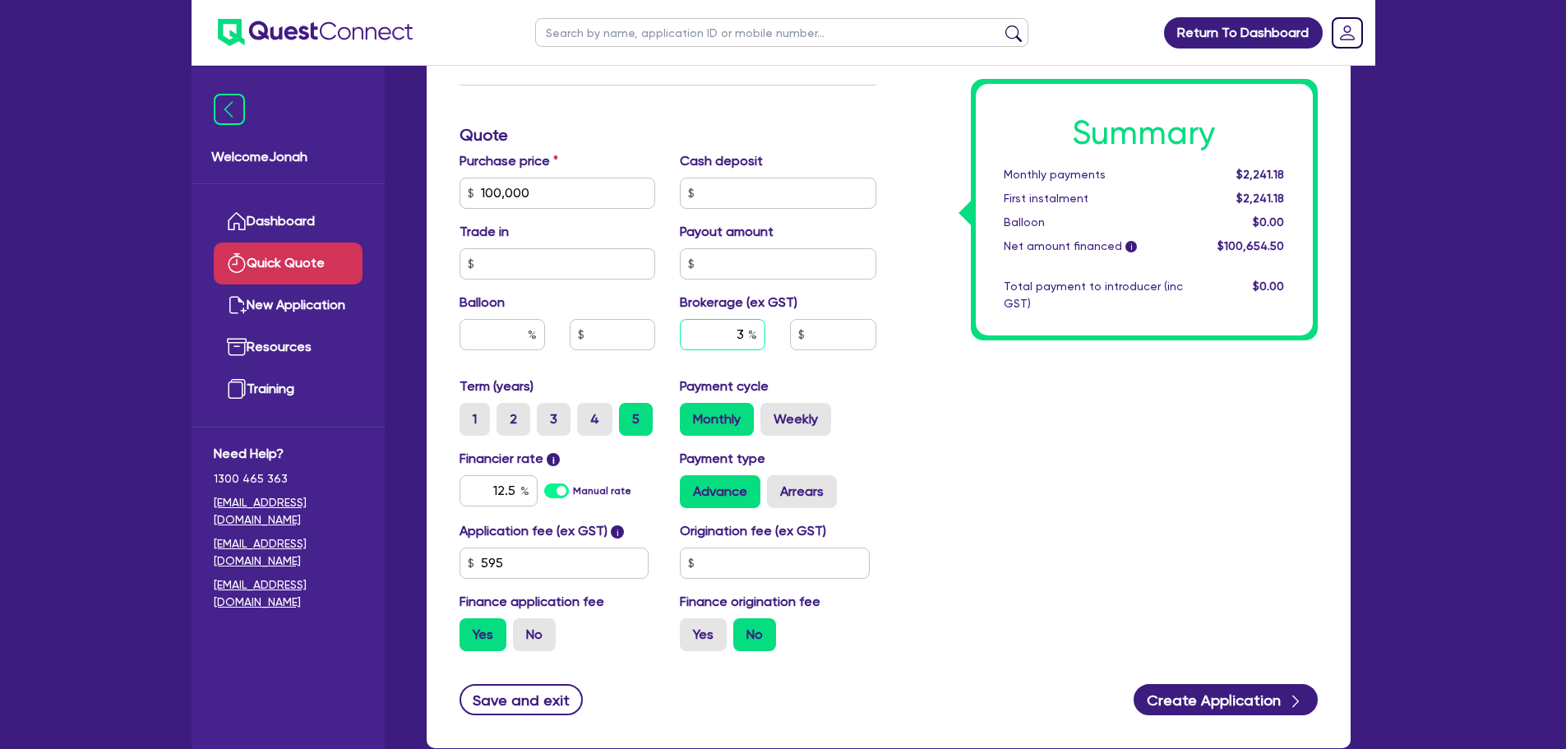
type input "3"
type input "3,019.64"
drag, startPoint x: 1094, startPoint y: 442, endPoint x: 1098, endPoint y: 459, distance: 16.9
click at [1095, 451] on div "Summary Monthly payments $2,241.18 First instalment $2,241.18 Balloon $0.00 Net…" at bounding box center [1108, 135] width 441 height 1058
click at [759, 316] on div "Brokerage (ex GST) 3 3,019.64" at bounding box center [777, 328] width 221 height 71
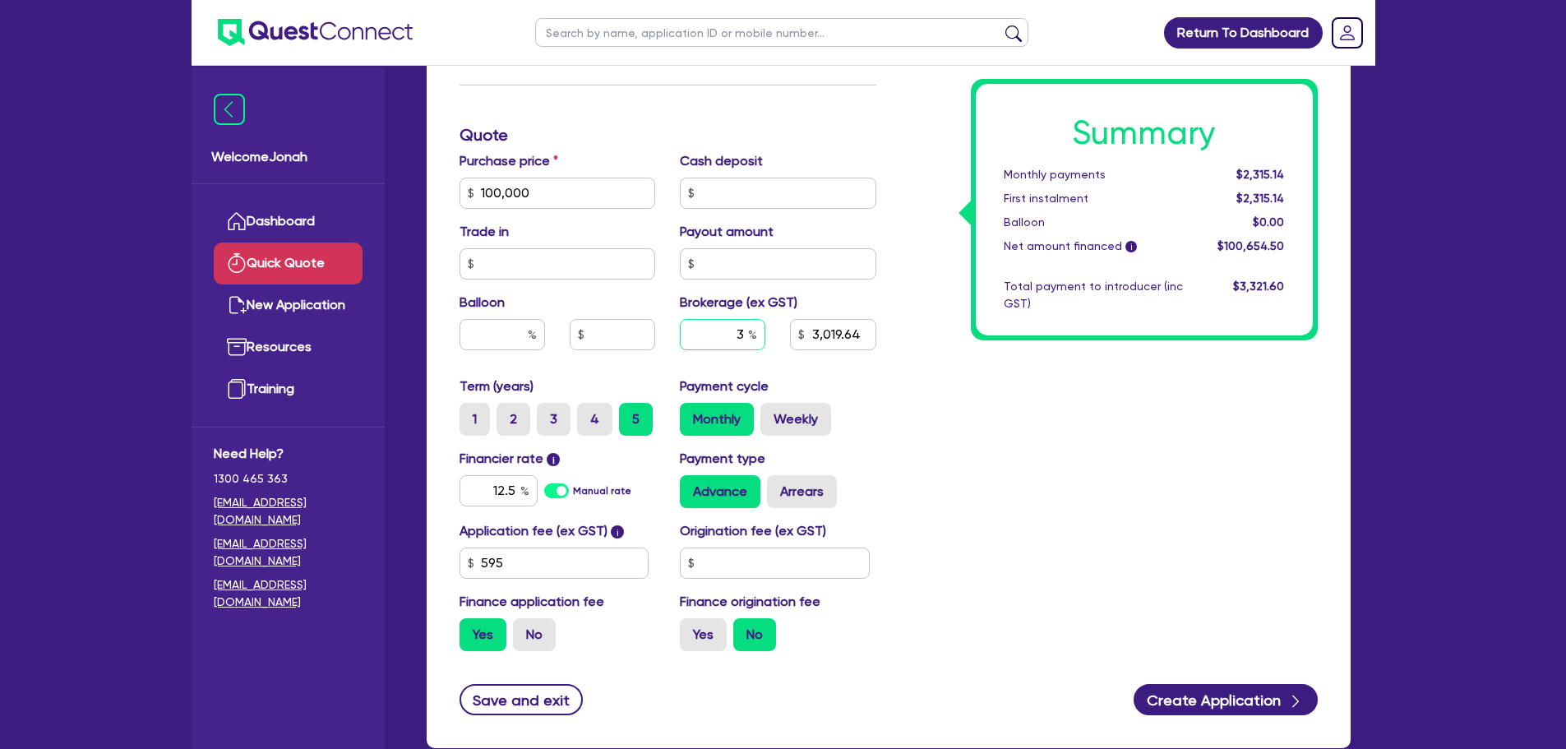
click at [738, 327] on input "3" at bounding box center [722, 334] width 85 height 31
type input "3,019.64"
type input "4"
type input "3,019.64"
type input "4"
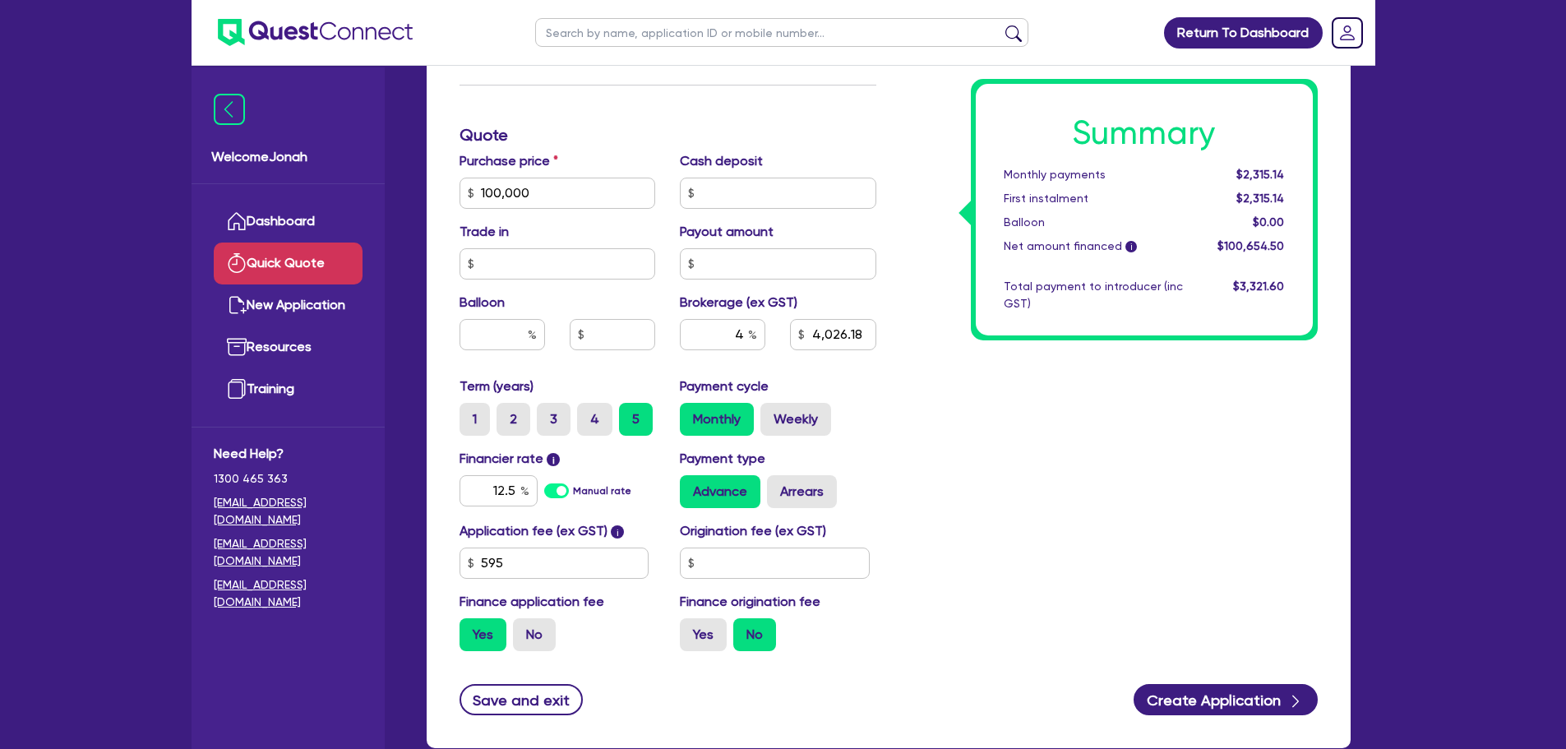
click at [989, 443] on div "Summary Monthly payments $2,315.14 First instalment $2,315.14 Balloon $0.00 Net…" at bounding box center [1108, 135] width 441 height 1058
click at [510, 489] on input "12.5" at bounding box center [498, 490] width 78 height 31
type input "4,026.18"
click at [1051, 491] on div "Summary Monthly payments $2,339.79 First instalment $2,339.79 Balloon $0.00 Net…" at bounding box center [1108, 135] width 441 height 1058
click at [483, 340] on input "text" at bounding box center [501, 334] width 85 height 31
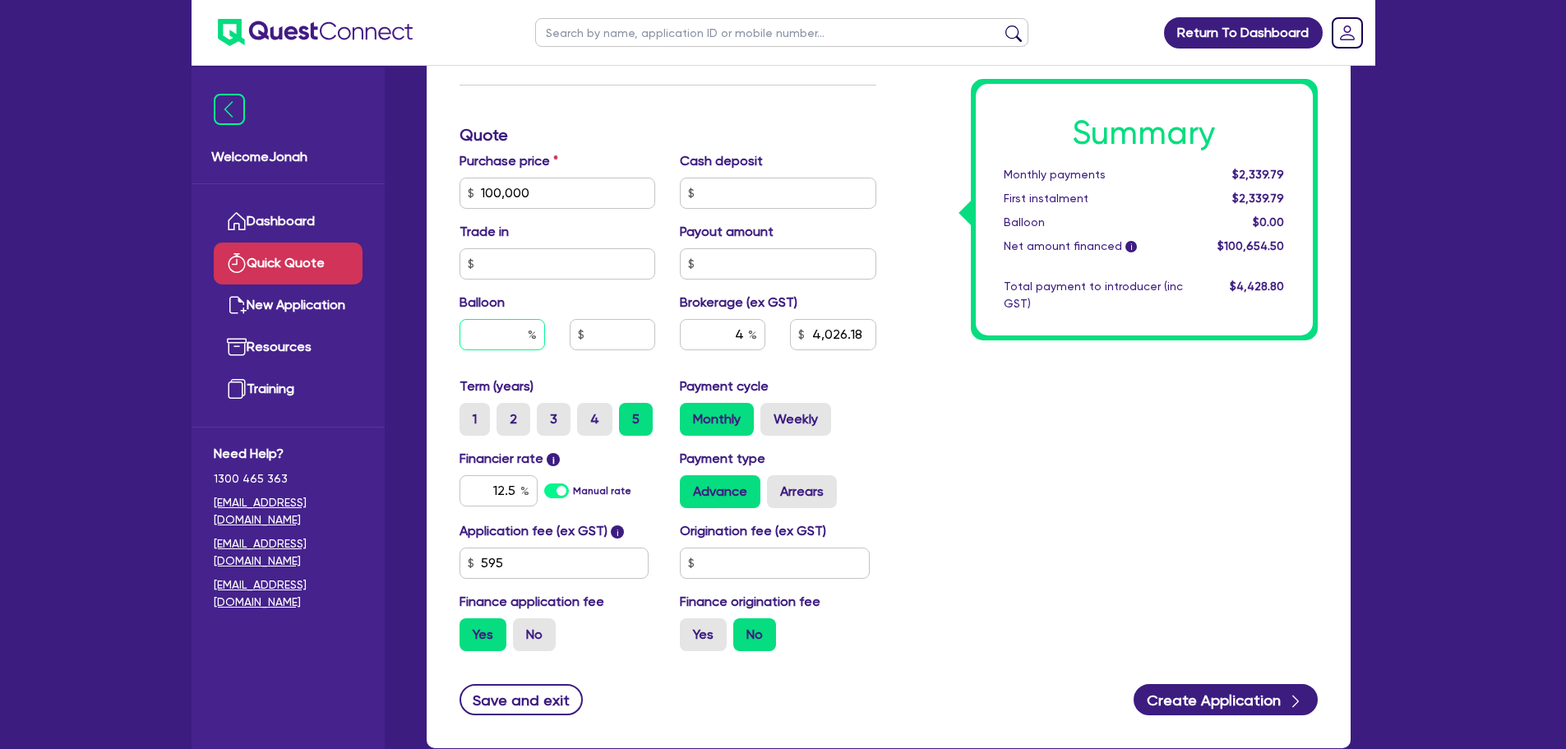
type input "3"
type input "4,026.18"
type input "30"
type input "4,026.18"
type input "30"
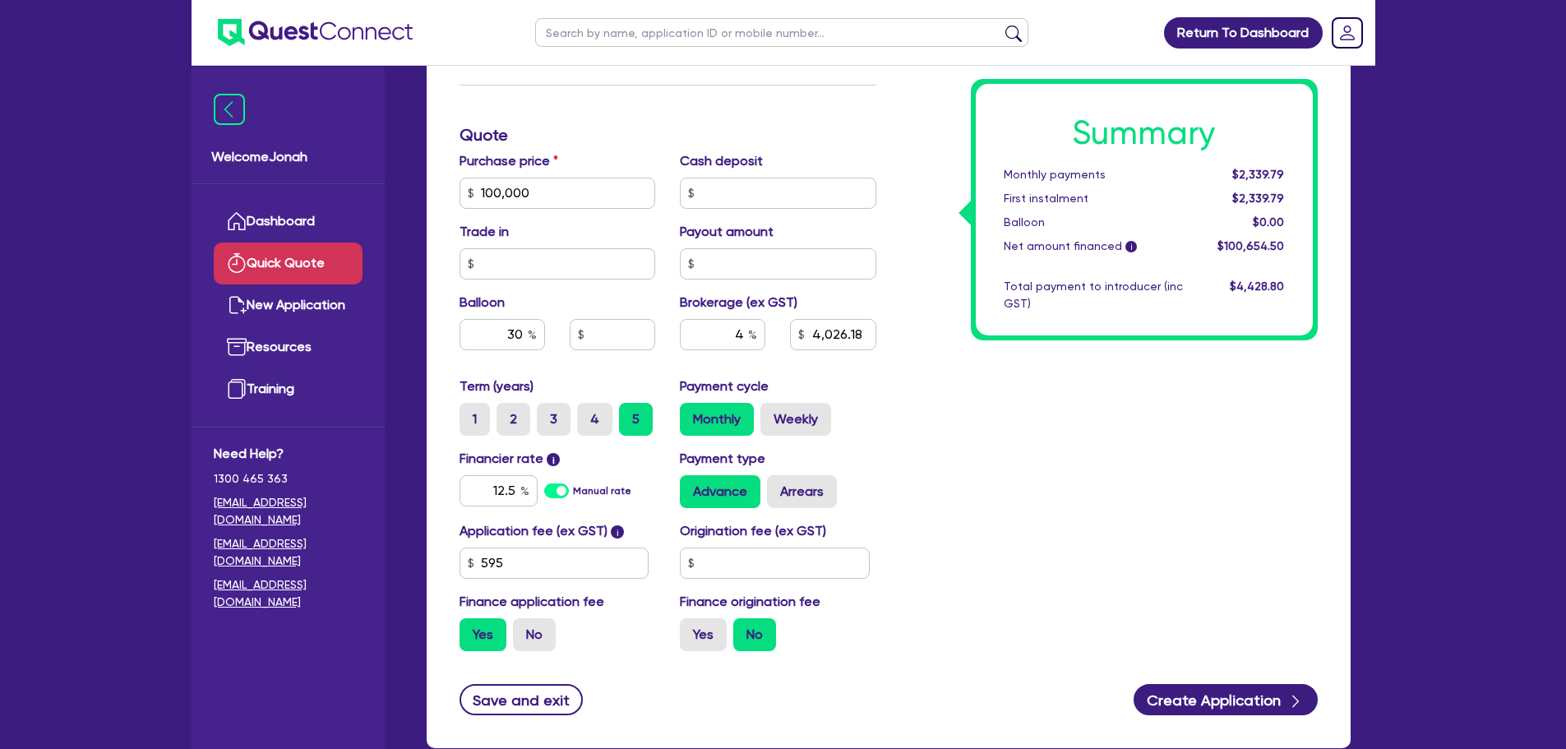
type input "4,026.18"
click at [1031, 527] on div "Summary Monthly payments $2,339.79 First instalment $2,339.79 Balloon $0.00 Net…" at bounding box center [1108, 135] width 441 height 1058
type input "30,000"
type input "4,026.18"
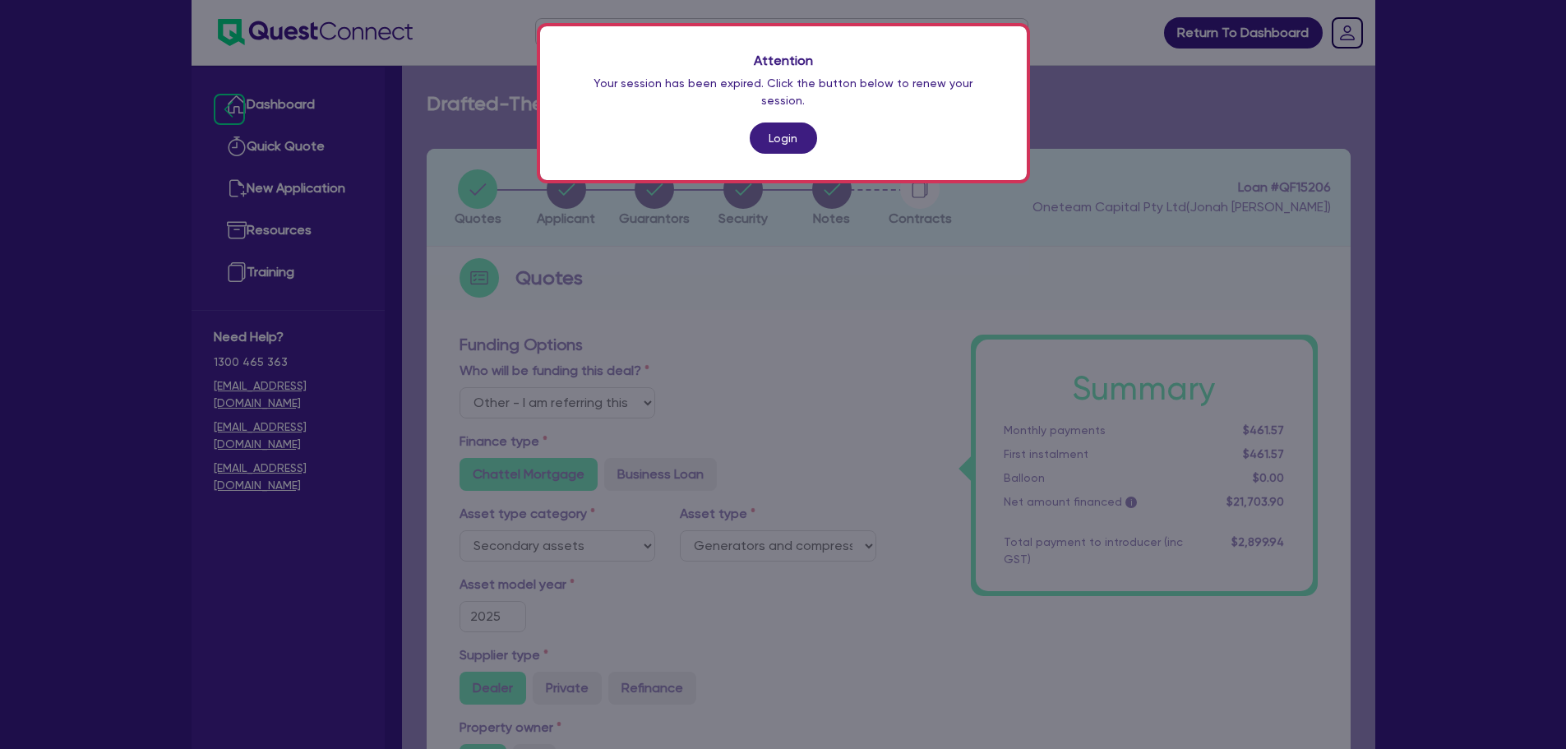
select select "Other"
select select "SECONDARY_ASSETS"
select select "GENERATORS_AND_COMPRESSORS"
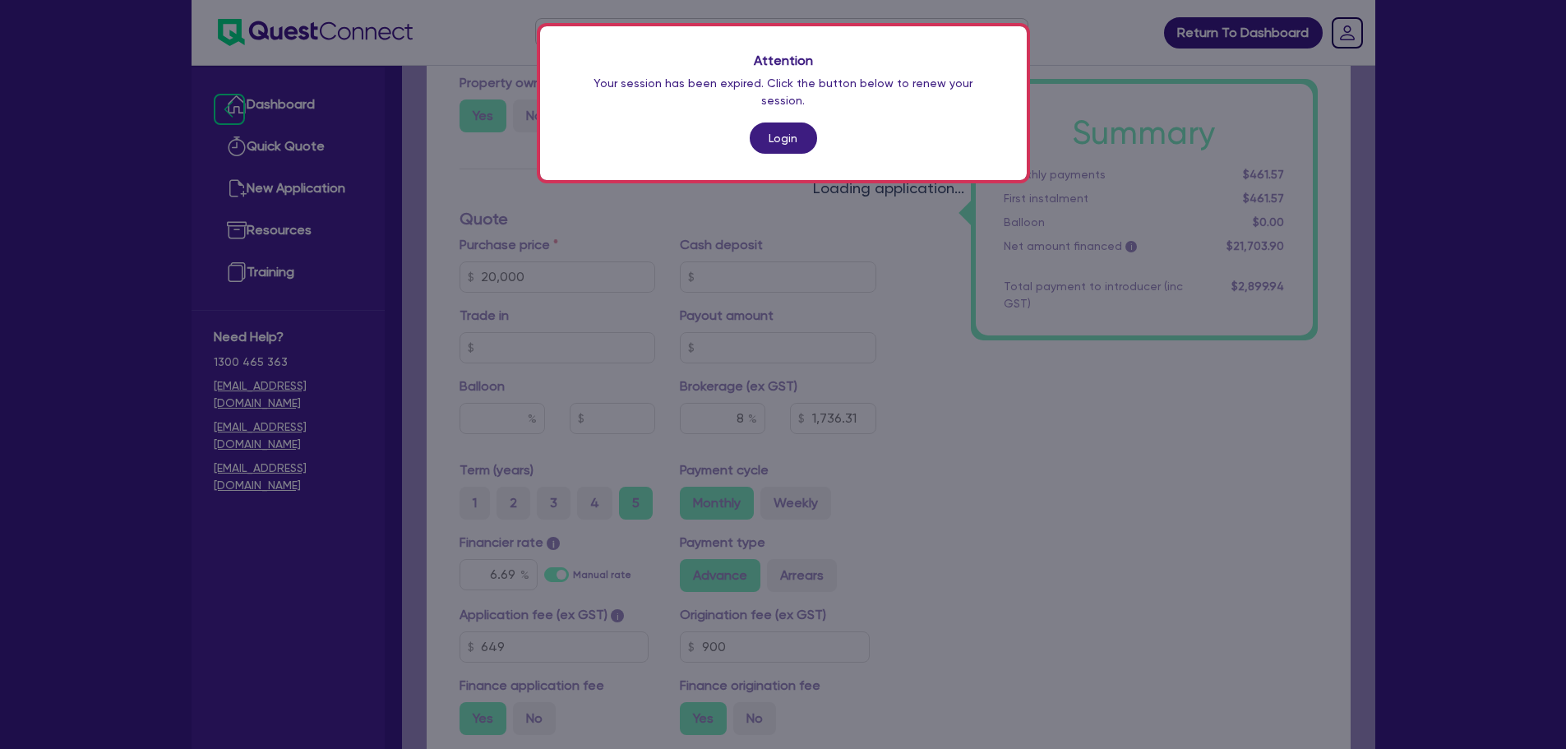
scroll to position [644, 0]
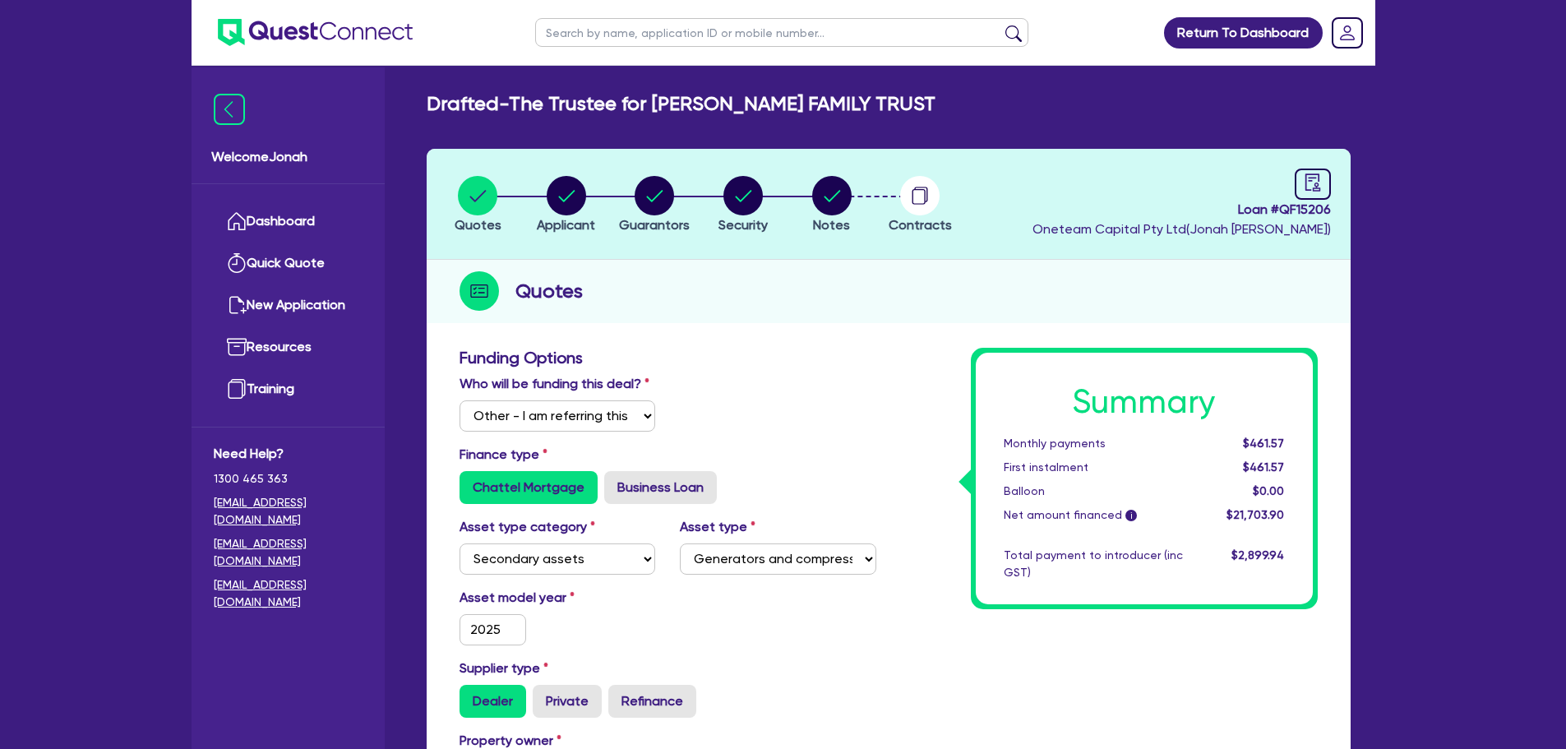
select select "Other"
select select "SECONDARY_ASSETS"
select select "GENERATORS_AND_COMPRESSORS"
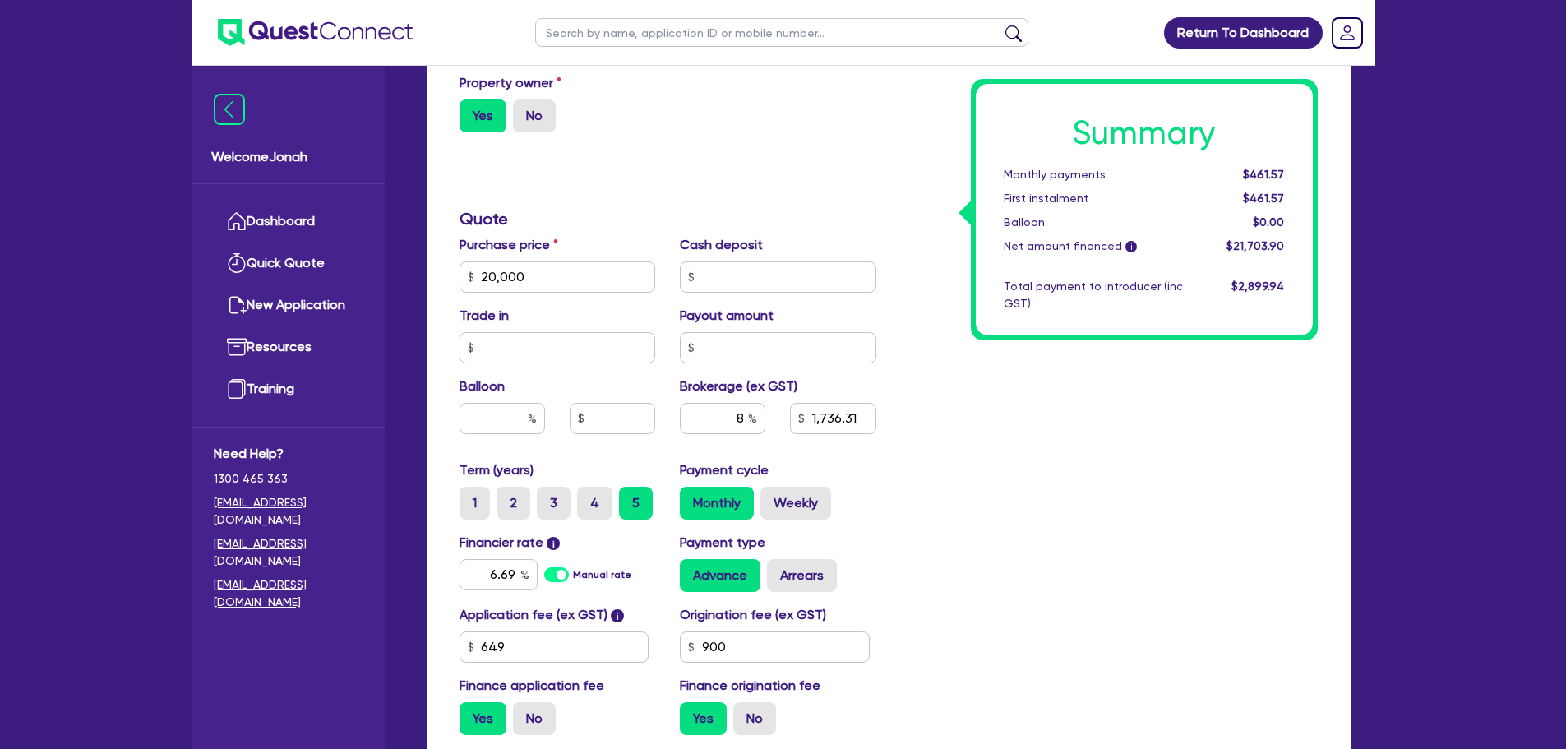
click at [615, 37] on input "text" at bounding box center [781, 32] width 493 height 29
type input "precision earthworks"
click button "submit" at bounding box center [1013, 36] width 26 height 23
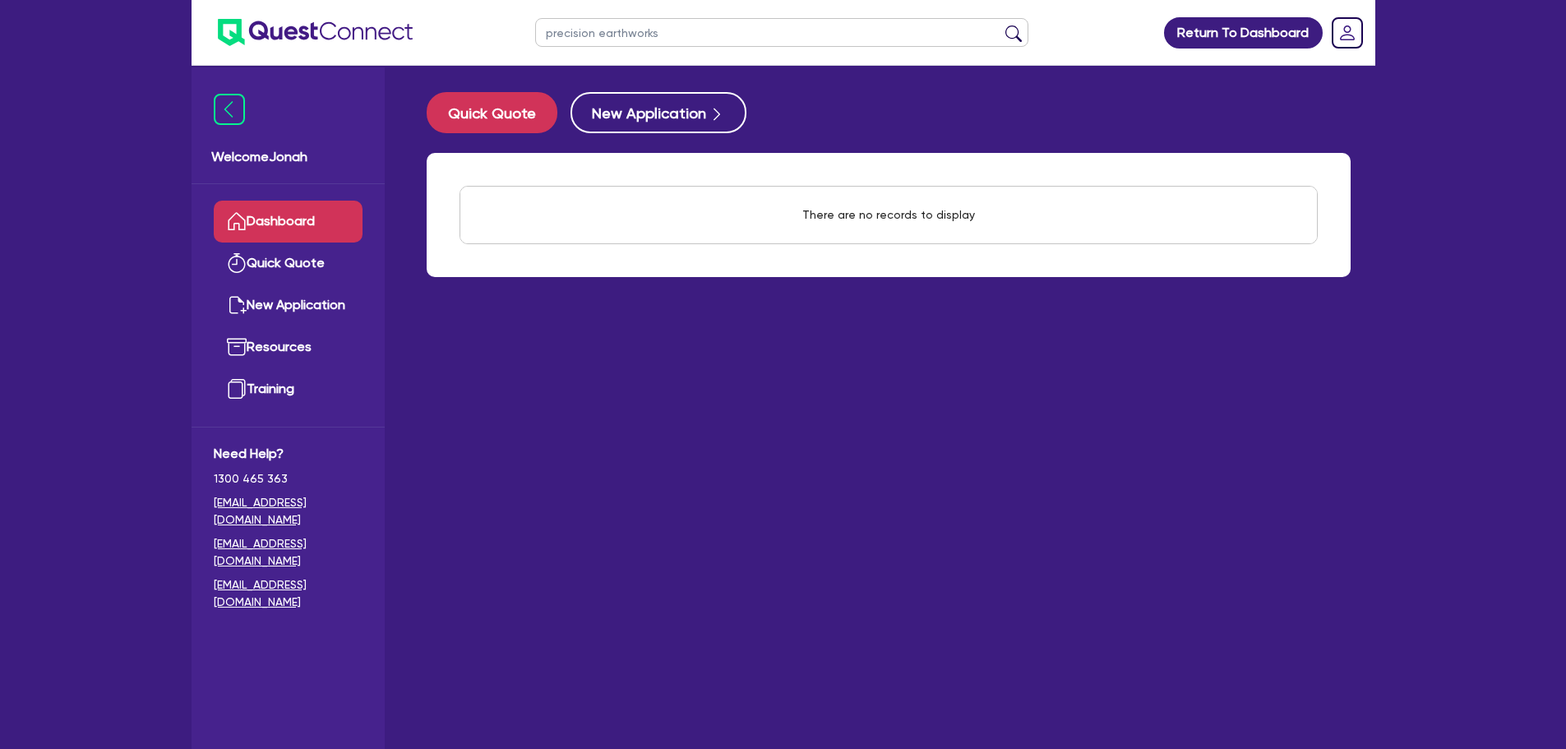
click at [629, 30] on input "precision earthworks" at bounding box center [781, 32] width 493 height 29
click at [604, 27] on input "precision earthworks" at bounding box center [781, 32] width 493 height 29
click at [594, 32] on input "precision earthworks" at bounding box center [781, 32] width 493 height 29
click at [1020, 35] on button "submit" at bounding box center [1013, 36] width 26 height 23
click at [560, 32] on input "precision earthworks" at bounding box center [781, 32] width 493 height 29
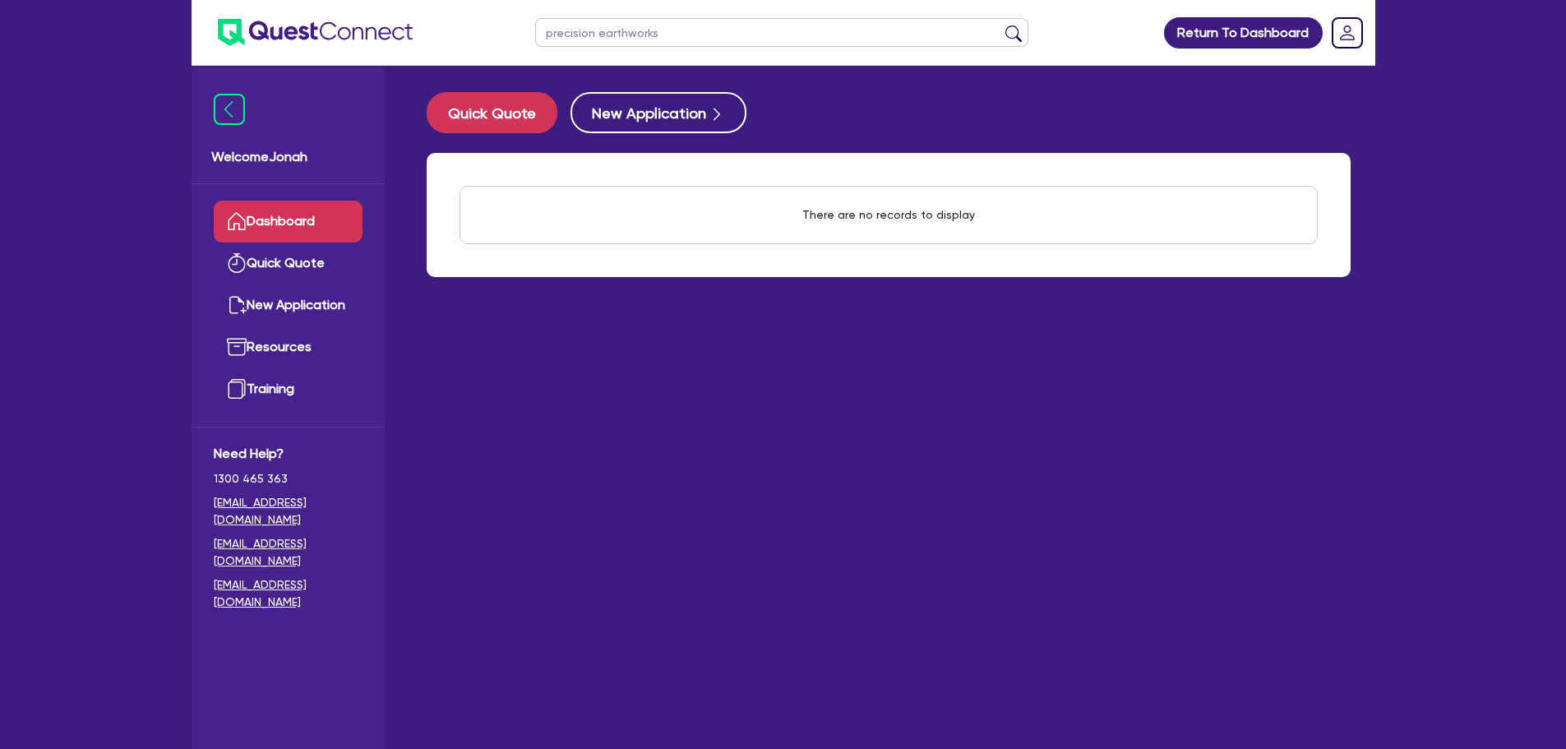
click at [593, 36] on input "precision earthworks" at bounding box center [781, 32] width 493 height 29
click at [657, 31] on input "precision earthworks" at bounding box center [781, 32] width 493 height 29
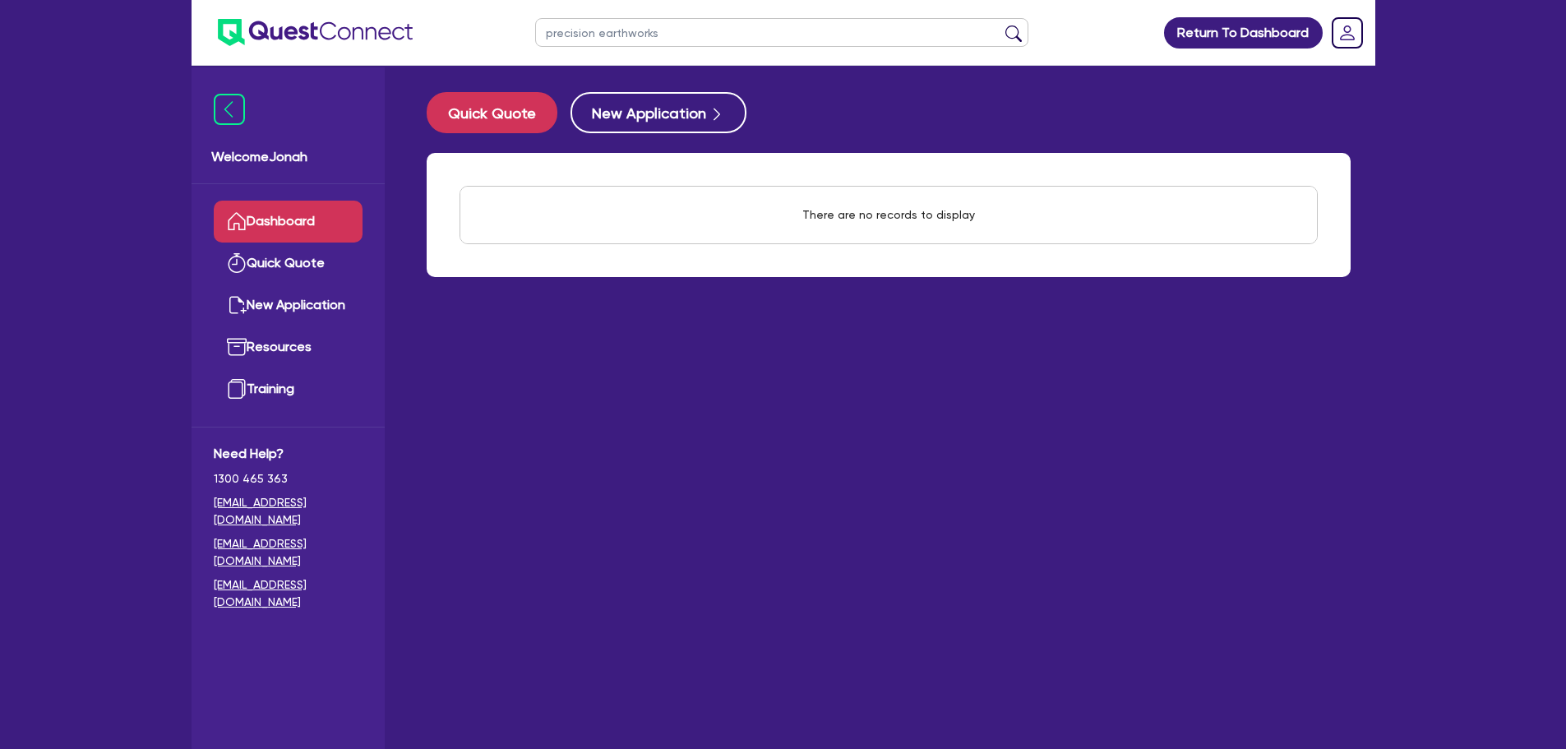
click at [579, 30] on input "precision earthworks" at bounding box center [781, 32] width 493 height 29
click at [625, 30] on input "precision earthworks" at bounding box center [781, 32] width 493 height 29
click at [1018, 36] on button "submit" at bounding box center [1013, 36] width 26 height 23
click at [601, 29] on input "precision earthworks" at bounding box center [781, 32] width 493 height 29
